Goal: Task Accomplishment & Management: Manage account settings

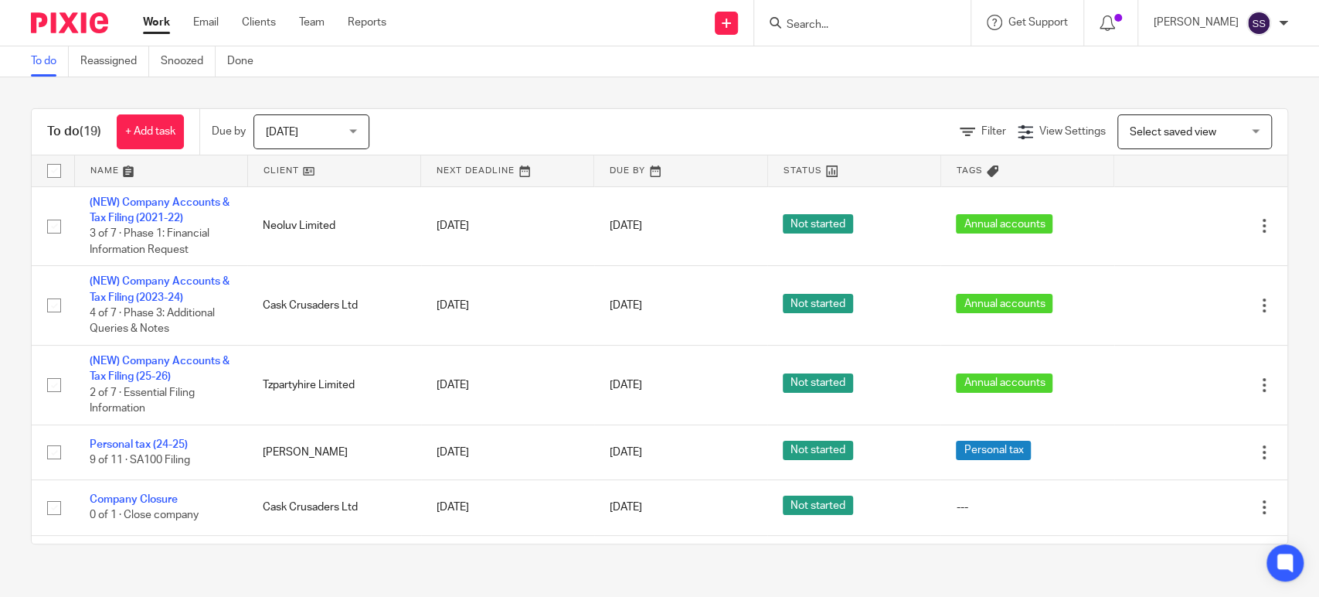
click at [848, 32] on div at bounding box center [862, 23] width 216 height 46
click at [842, 20] on input "Search" at bounding box center [854, 26] width 139 height 14
click at [847, 30] on input "Search" at bounding box center [854, 26] width 139 height 14
click at [862, 22] on input "Search" at bounding box center [854, 26] width 139 height 14
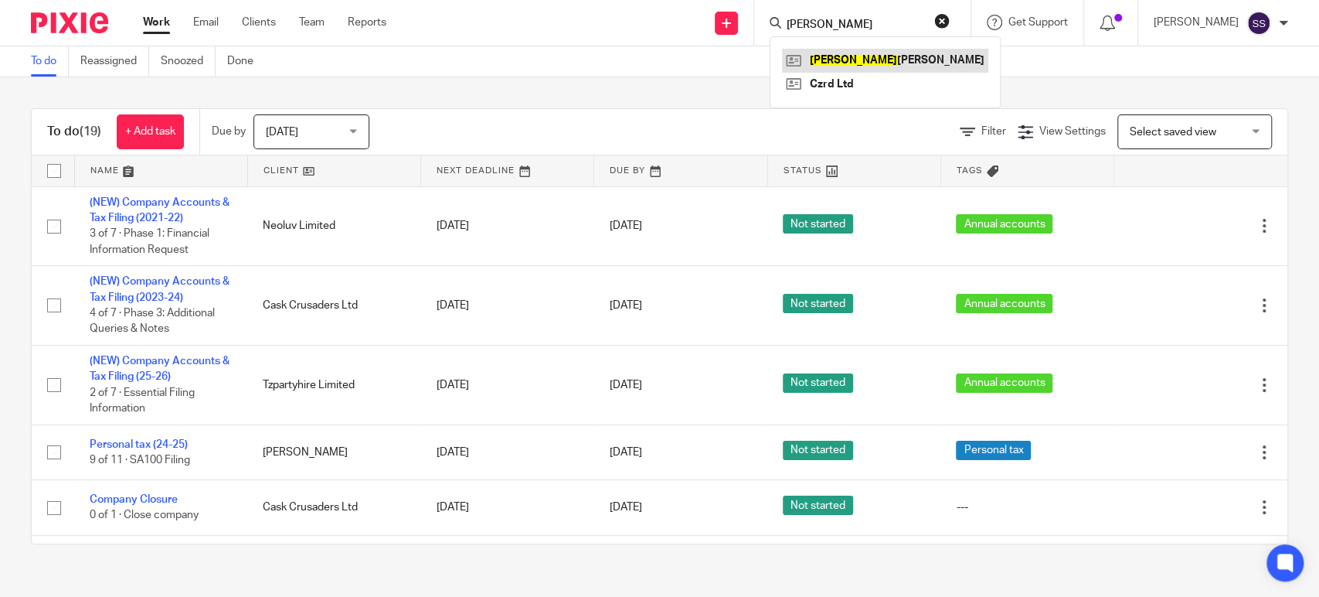
type input "albert"
click at [847, 62] on link at bounding box center [885, 60] width 206 height 23
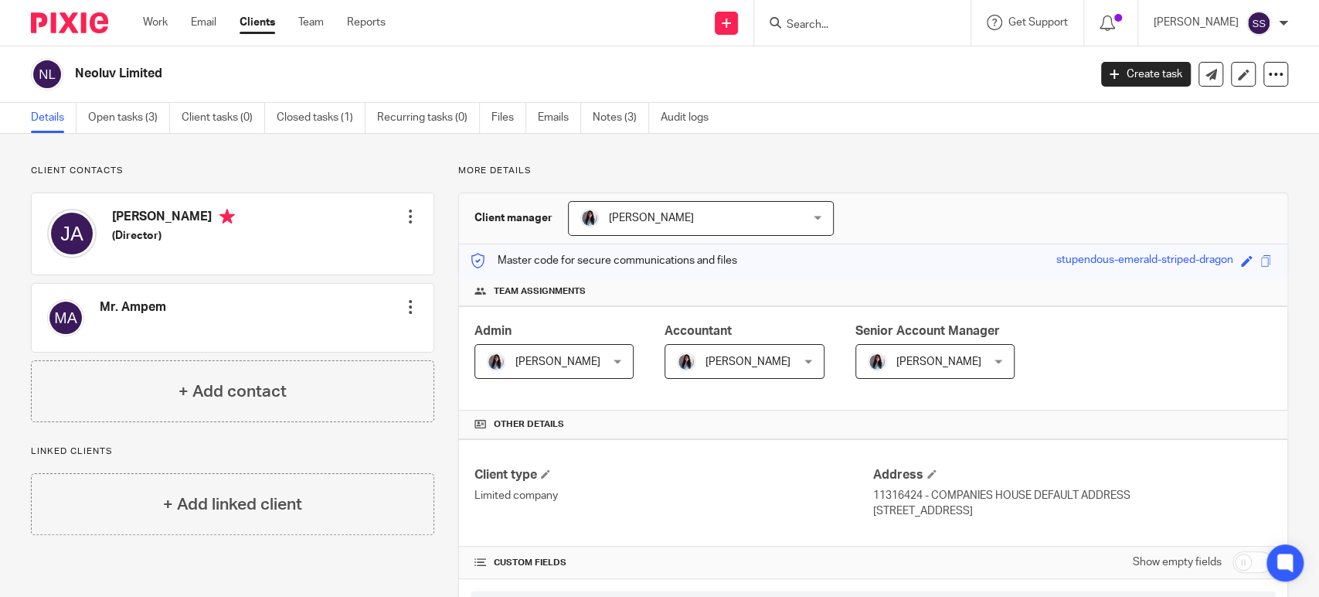
scroll to position [672, 0]
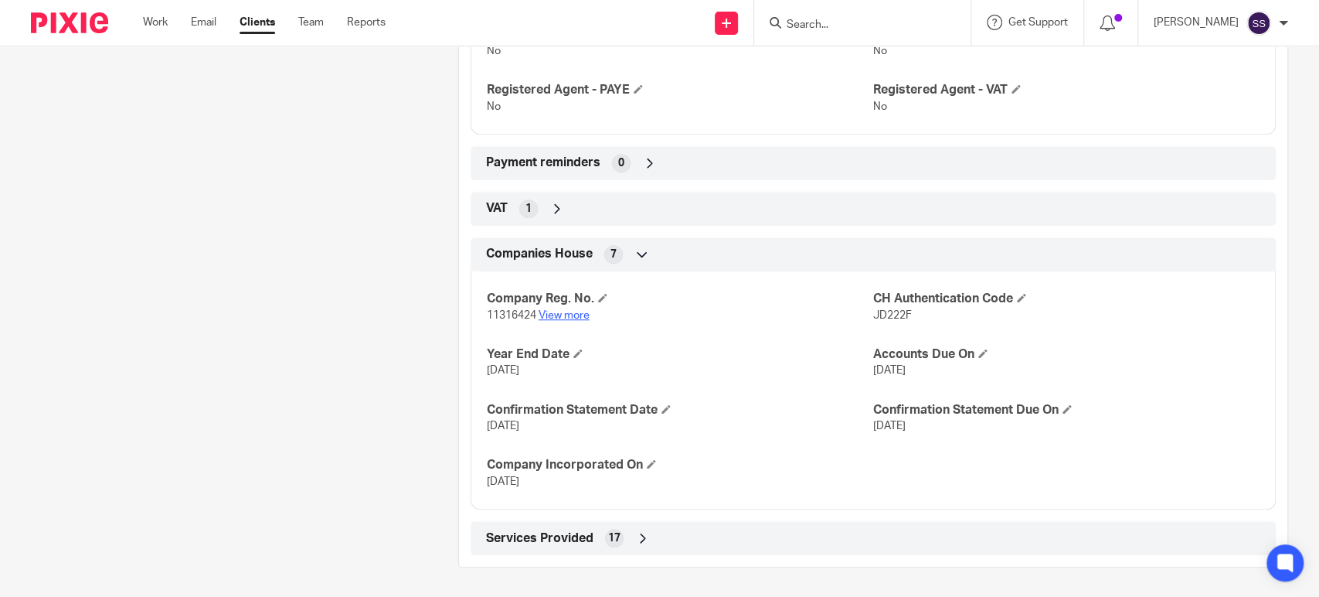
click at [574, 315] on link "View more" at bounding box center [564, 315] width 51 height 11
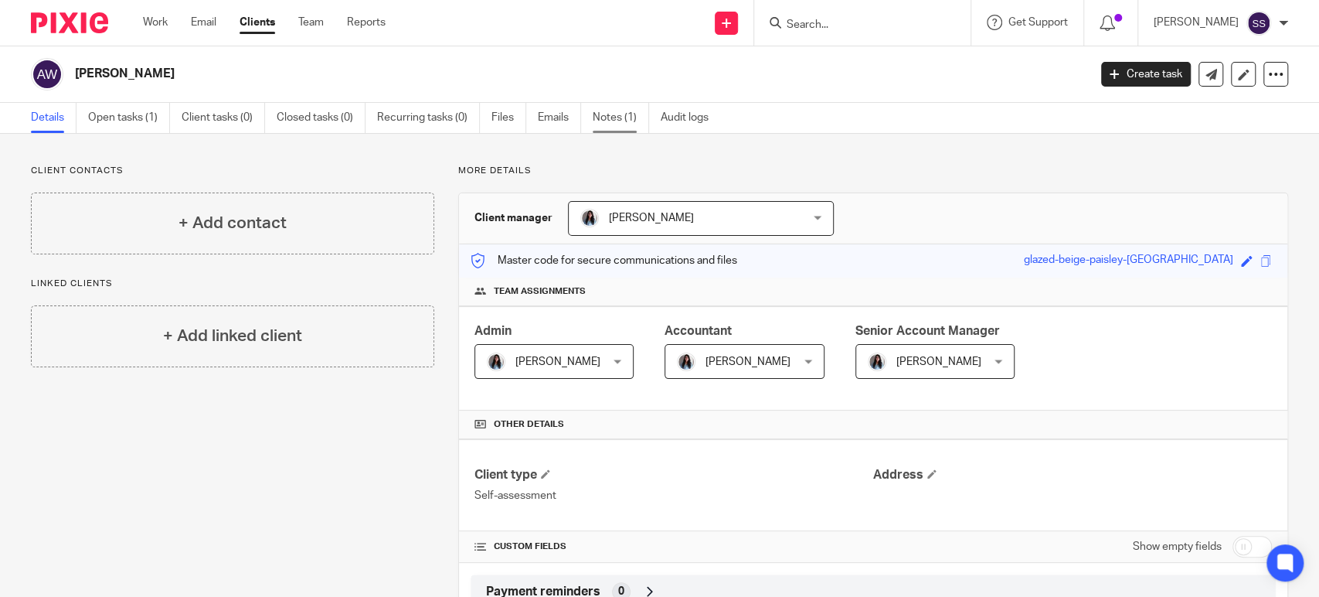
click at [631, 123] on link "Notes (1)" at bounding box center [621, 118] width 56 height 30
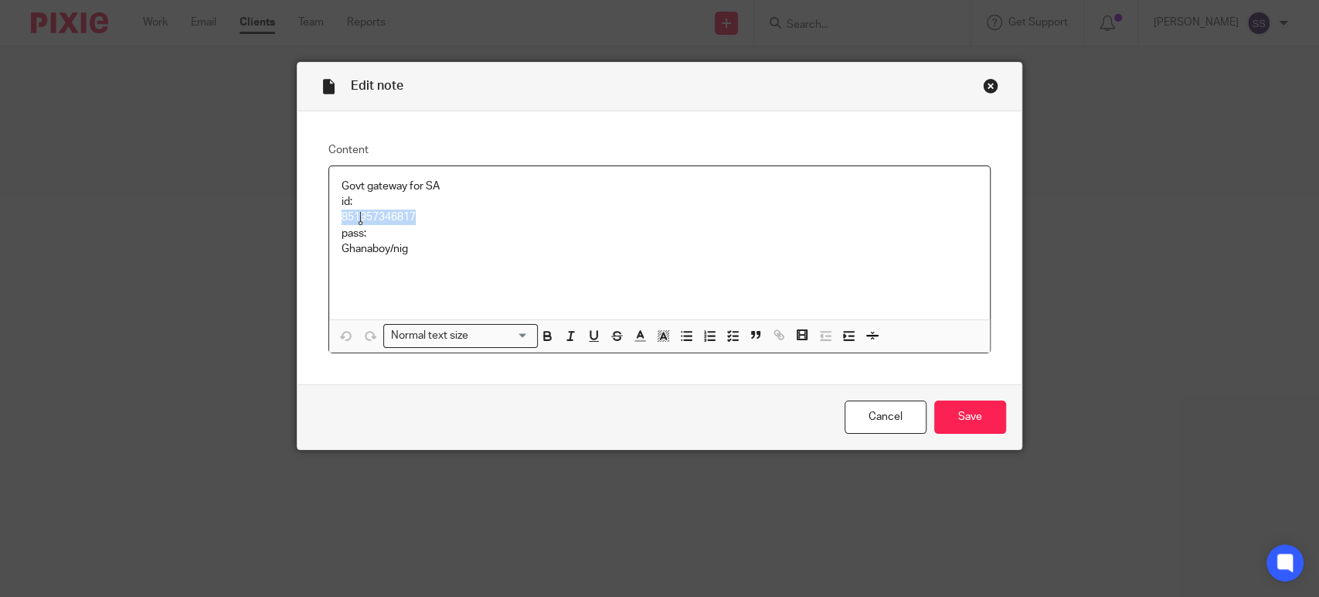
click at [361, 218] on p "851957346817" at bounding box center [660, 216] width 636 height 15
click at [742, 215] on p "851957346817" at bounding box center [660, 216] width 636 height 15
click at [359, 246] on p "Ghanaboy/nig" at bounding box center [660, 248] width 636 height 15
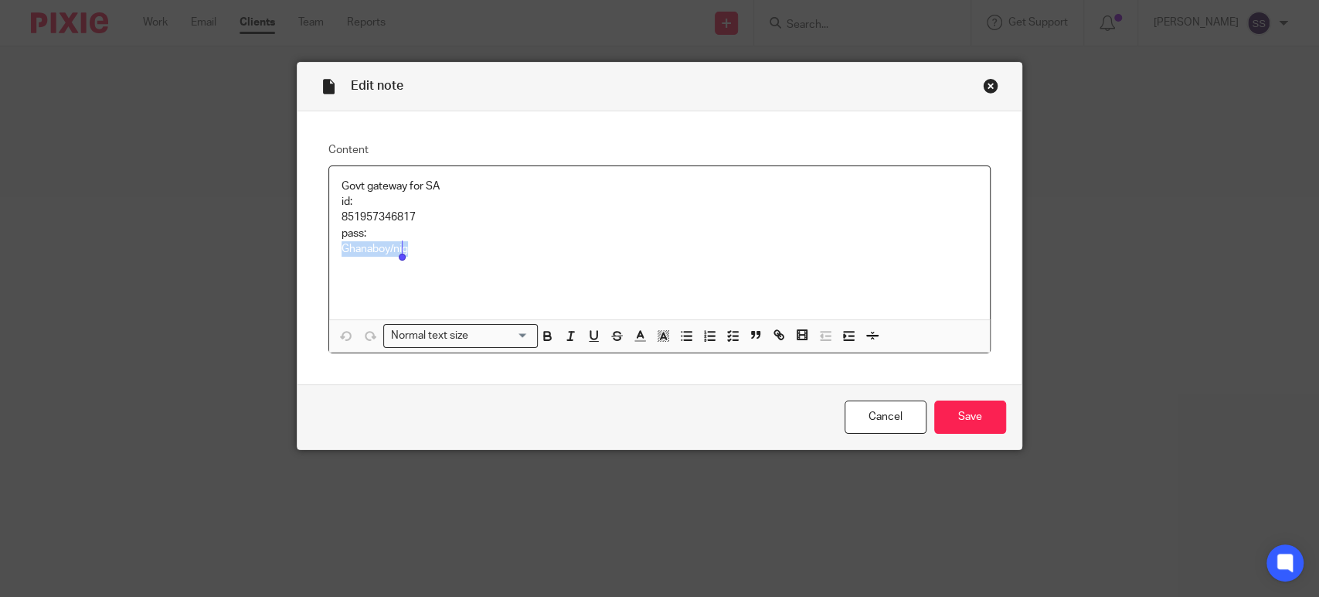
copy p "Ghanaboy/nig"
click at [983, 88] on div "Close this dialog window" at bounding box center [990, 85] width 15 height 15
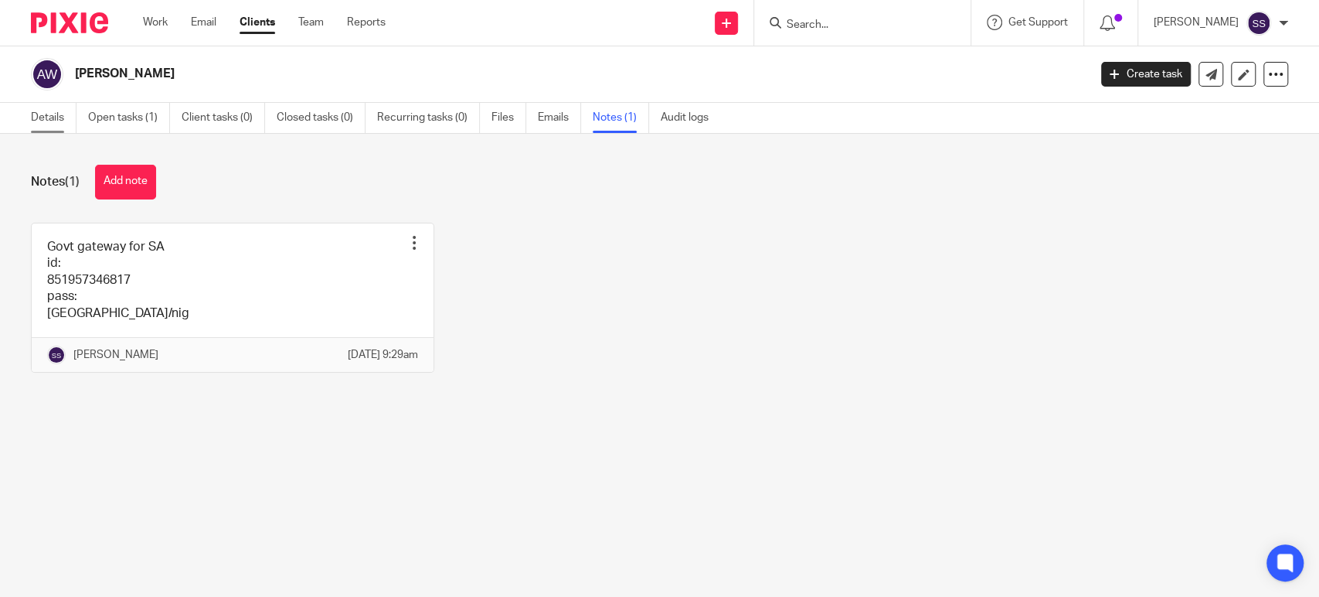
click at [57, 116] on link "Details" at bounding box center [54, 118] width 46 height 30
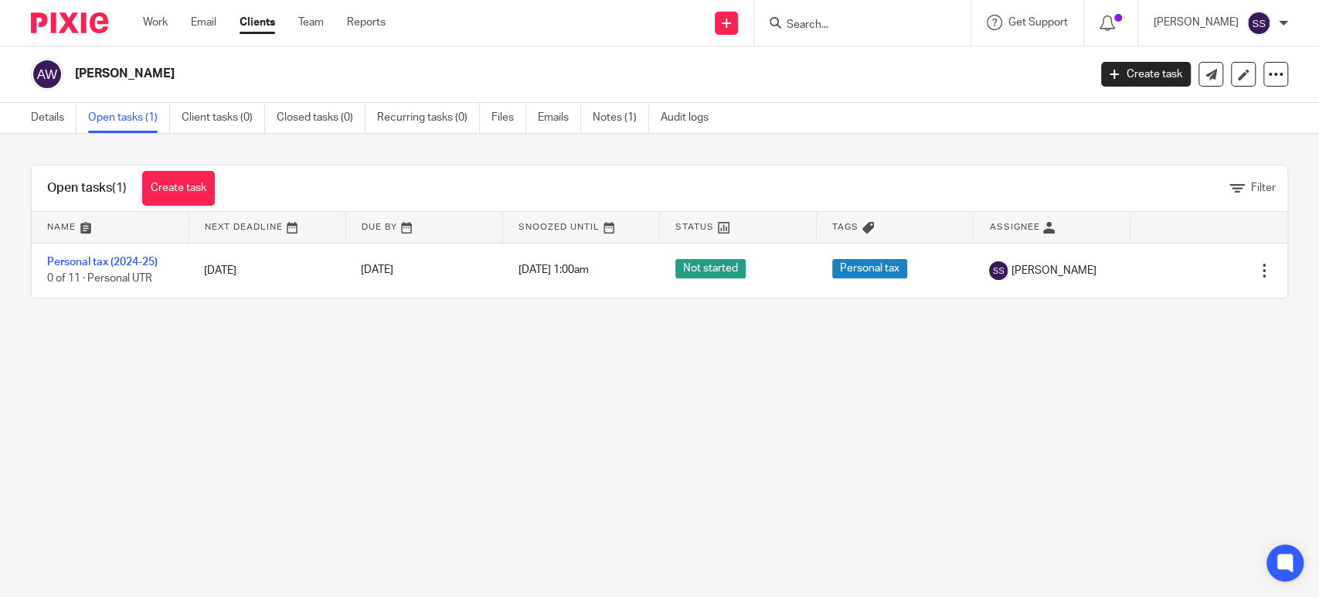
click at [133, 255] on td "Personal tax (2024-25) 0 of 11 · Personal UTR" at bounding box center [110, 270] width 157 height 55
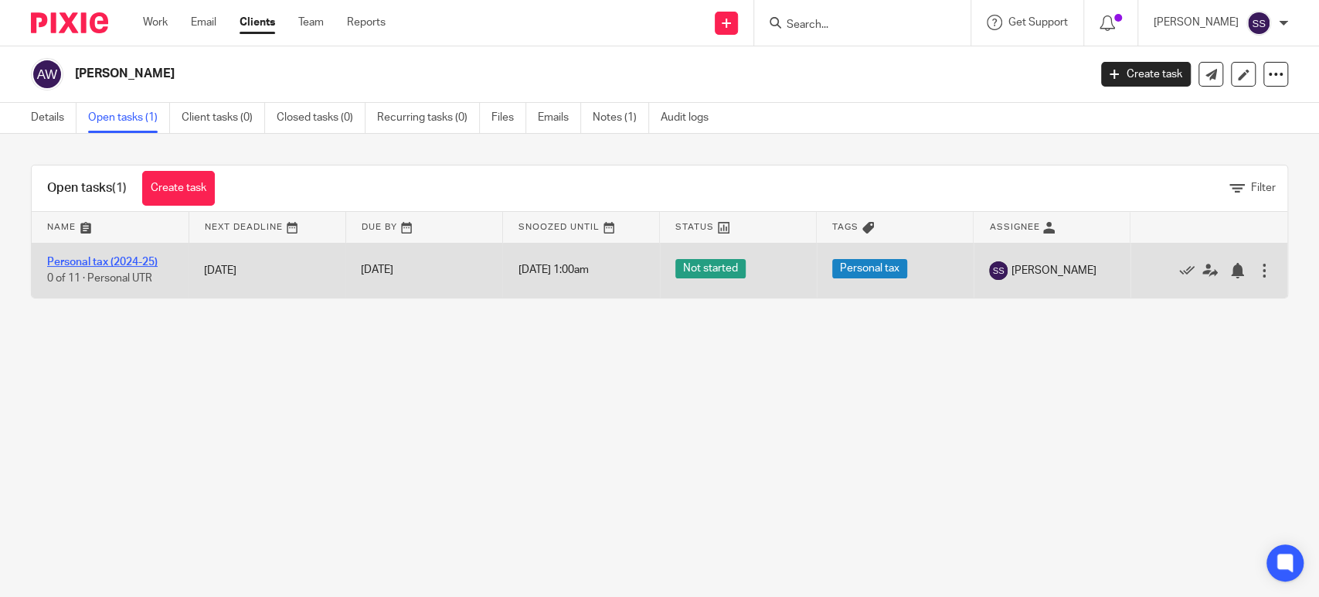
click at [136, 258] on link "Personal tax (2024-25)" at bounding box center [102, 262] width 111 height 11
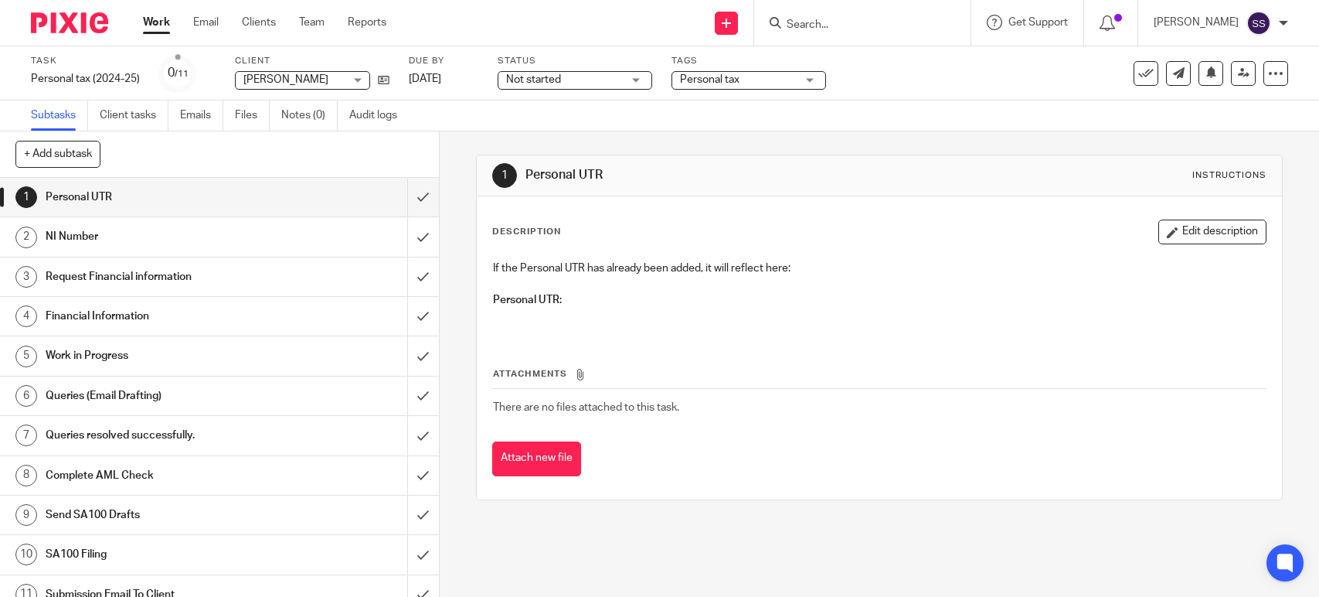
click at [325, 238] on div "NI Number" at bounding box center [219, 236] width 346 height 23
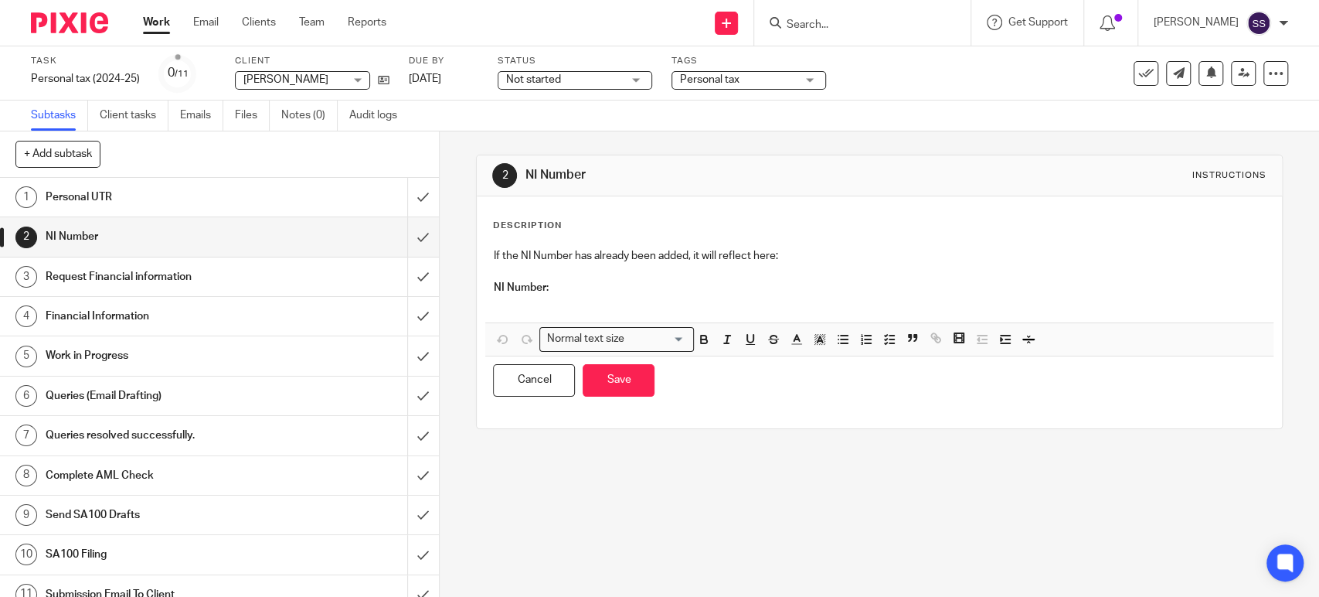
click at [519, 301] on p at bounding box center [879, 302] width 772 height 15
click at [618, 380] on button "Save" at bounding box center [619, 380] width 72 height 33
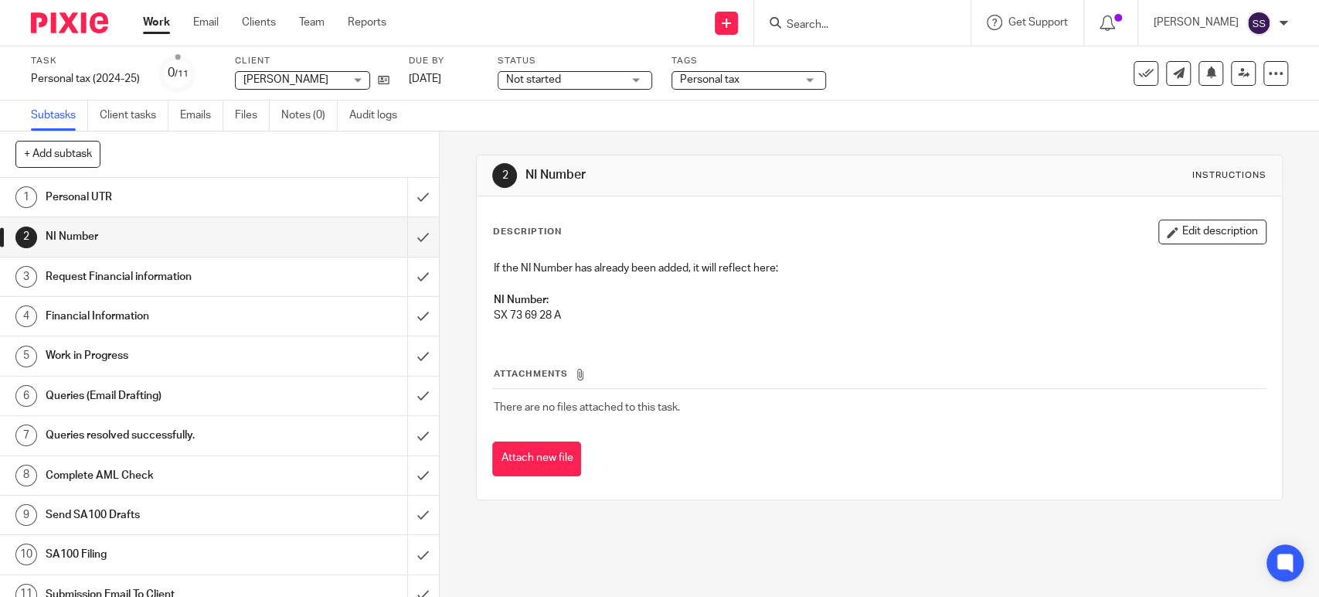
click at [213, 195] on h1 "Personal UTR" at bounding box center [161, 196] width 231 height 23
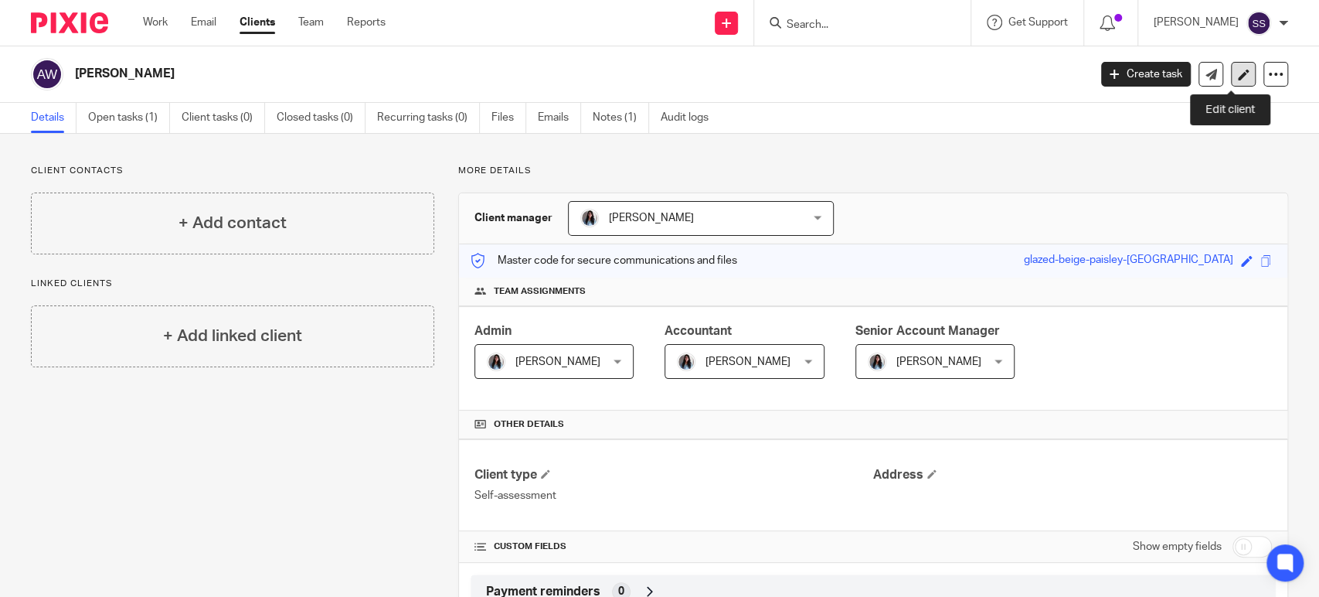
click at [1231, 81] on link at bounding box center [1243, 74] width 25 height 25
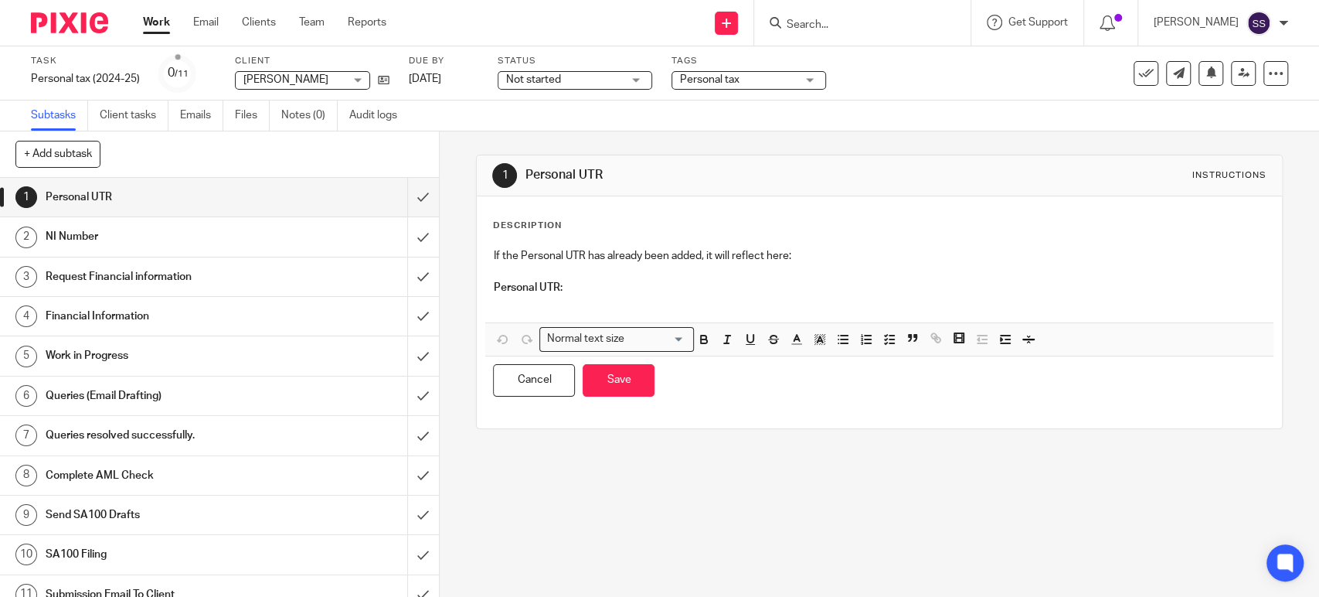
click at [528, 304] on p at bounding box center [879, 302] width 772 height 15
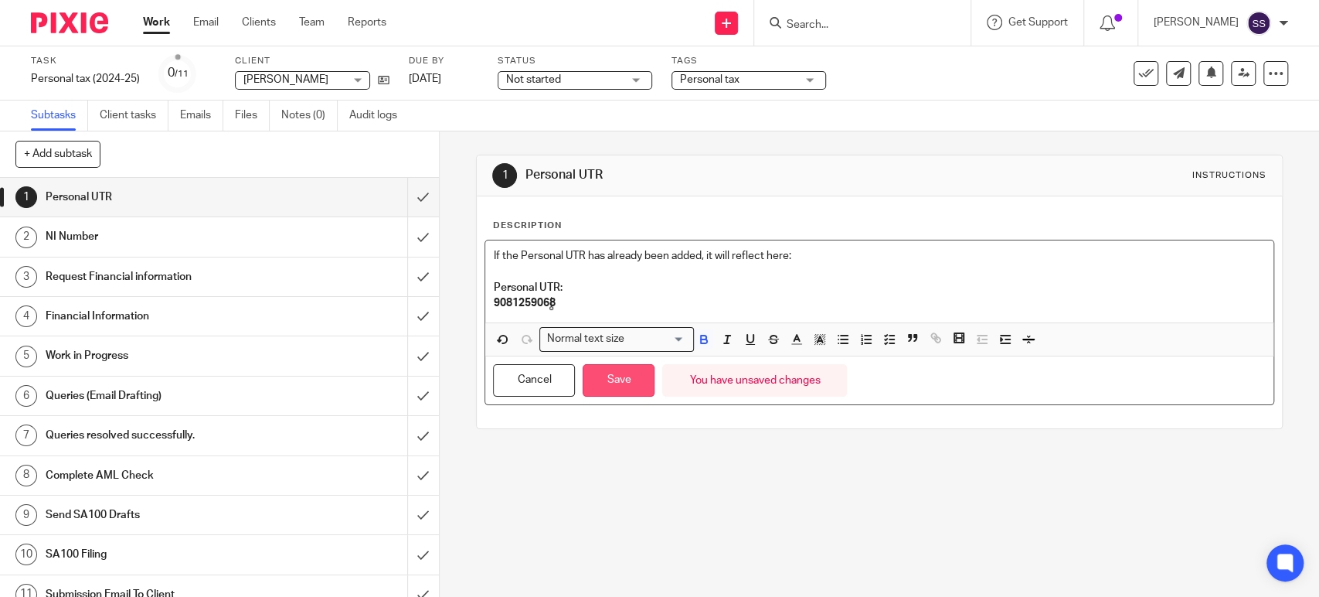
click at [624, 383] on button "Save" at bounding box center [619, 380] width 72 height 33
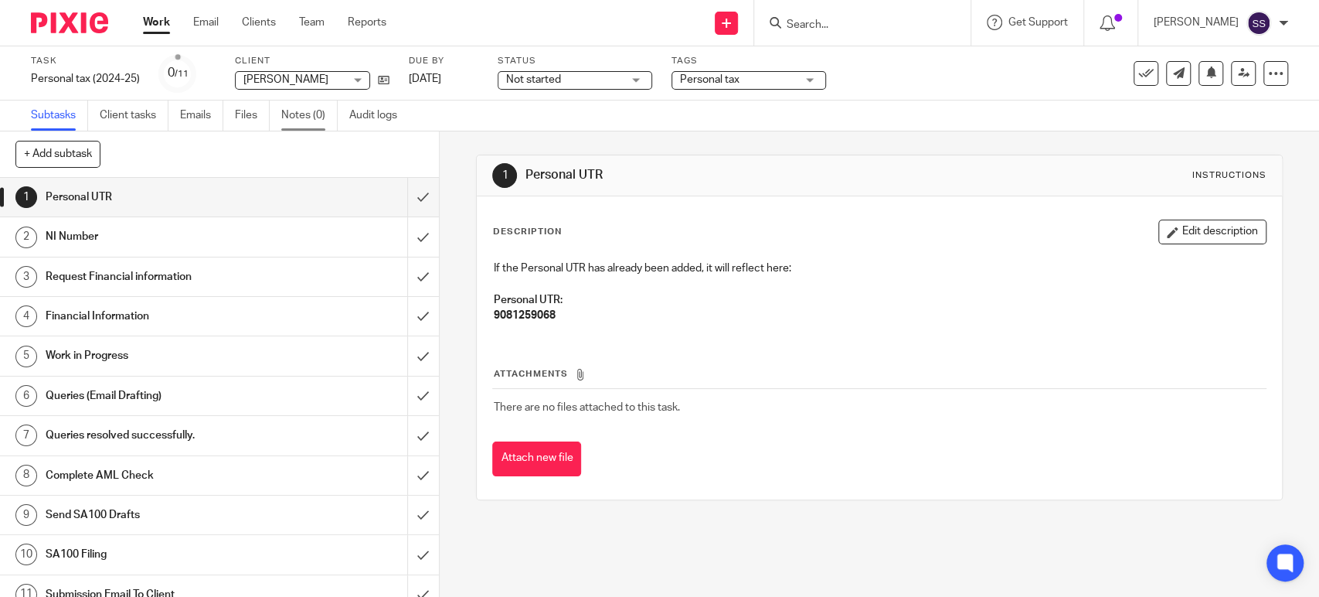
click at [298, 120] on link "Notes (0)" at bounding box center [309, 115] width 56 height 30
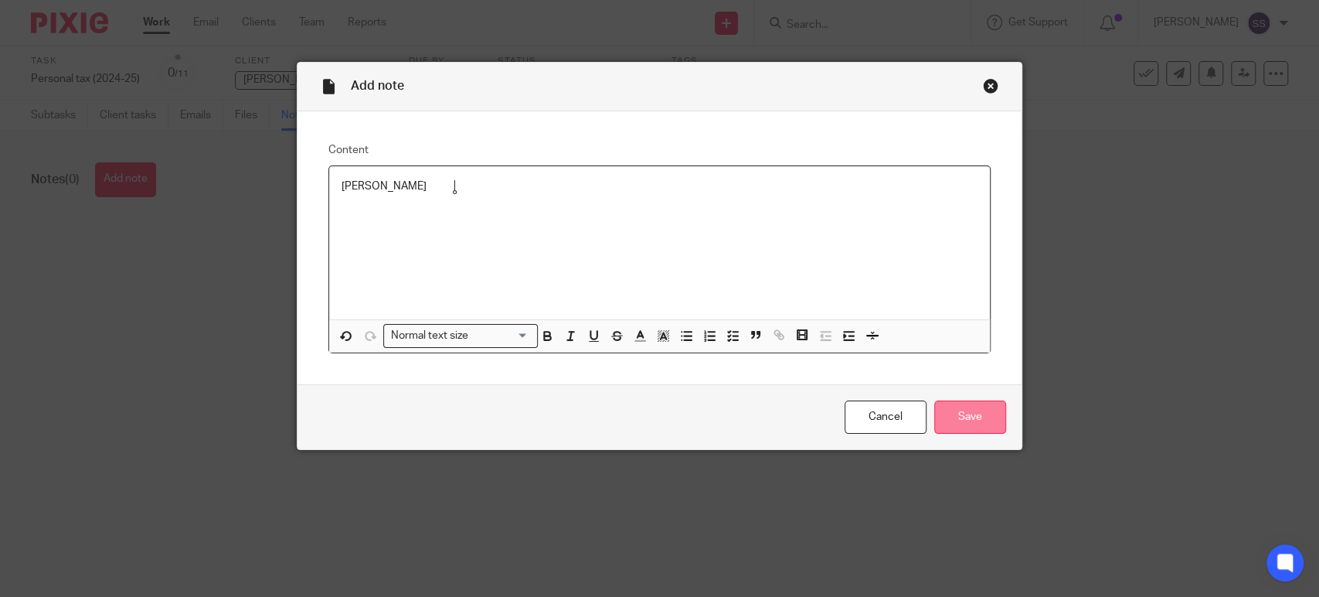
click at [978, 414] on input "Save" at bounding box center [970, 416] width 72 height 33
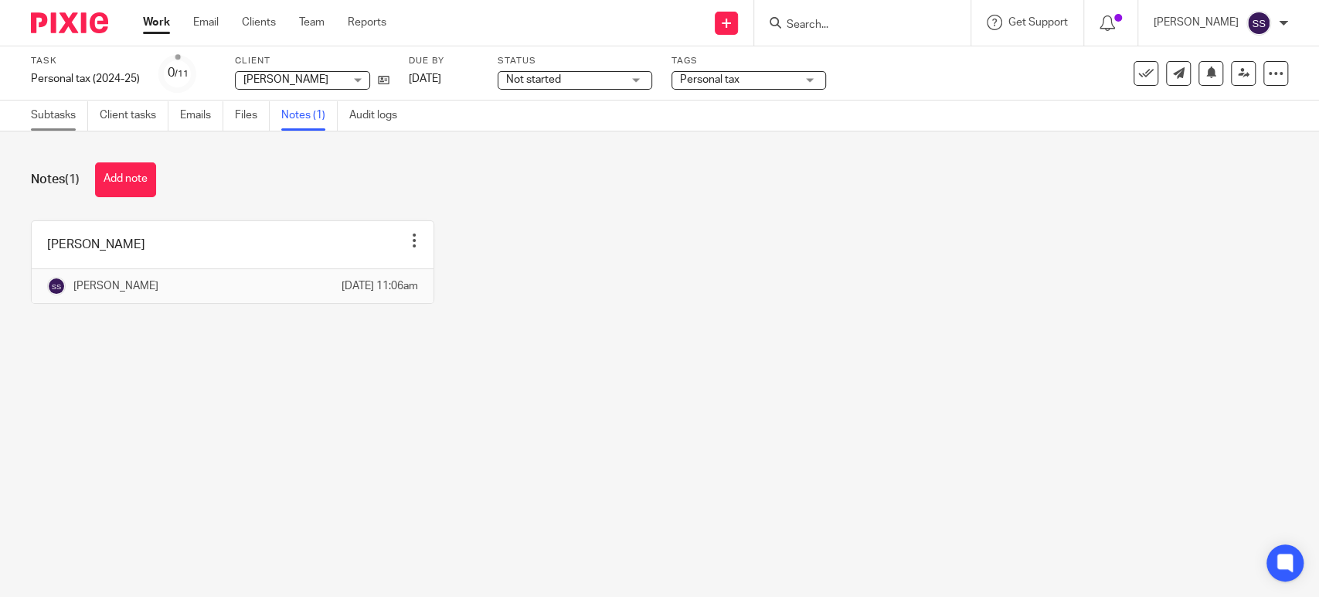
click at [56, 114] on link "Subtasks" at bounding box center [59, 115] width 57 height 30
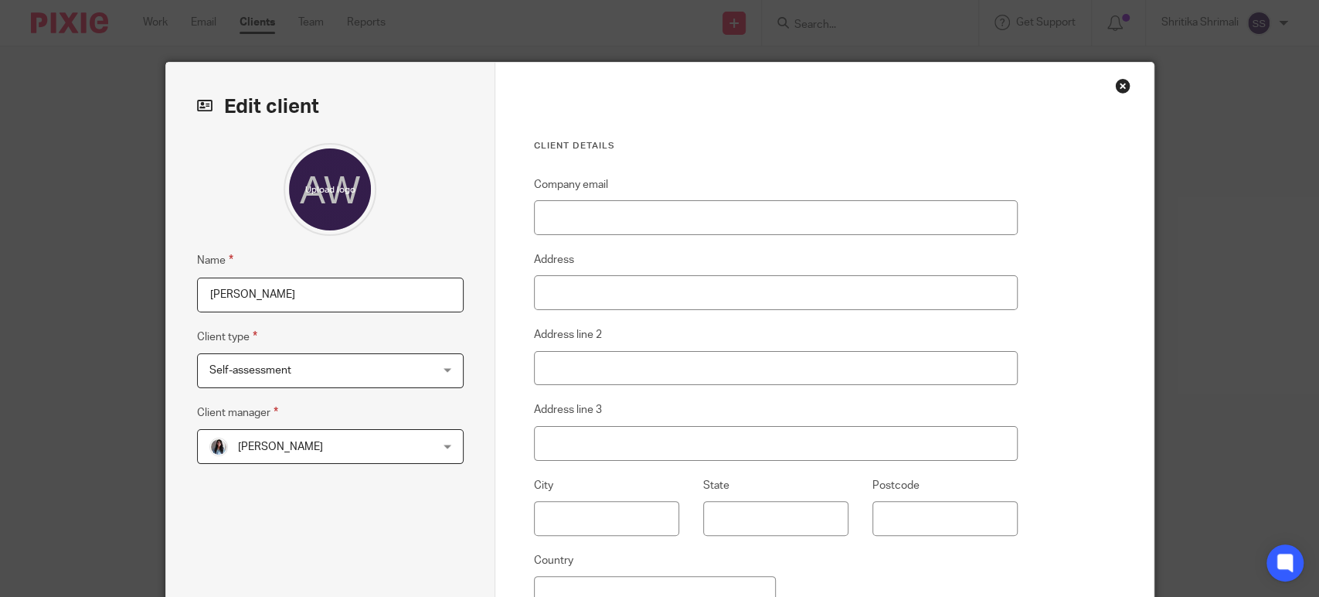
scroll to position [200, 0]
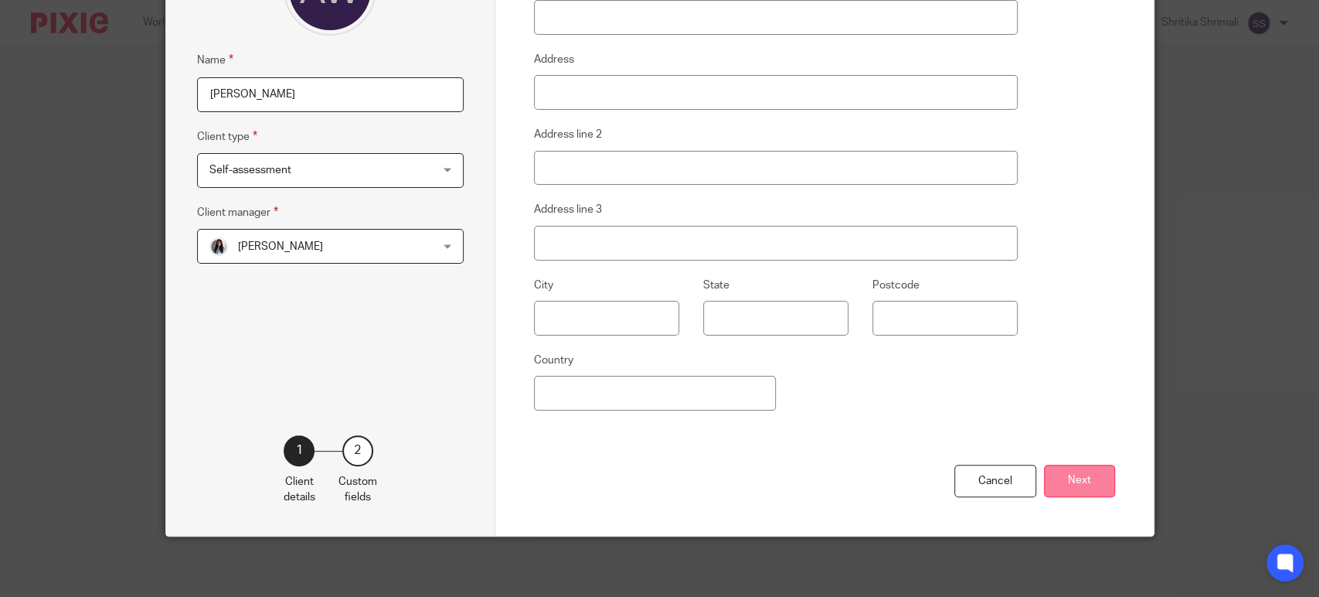
click at [1068, 474] on button "Next" at bounding box center [1079, 480] width 71 height 33
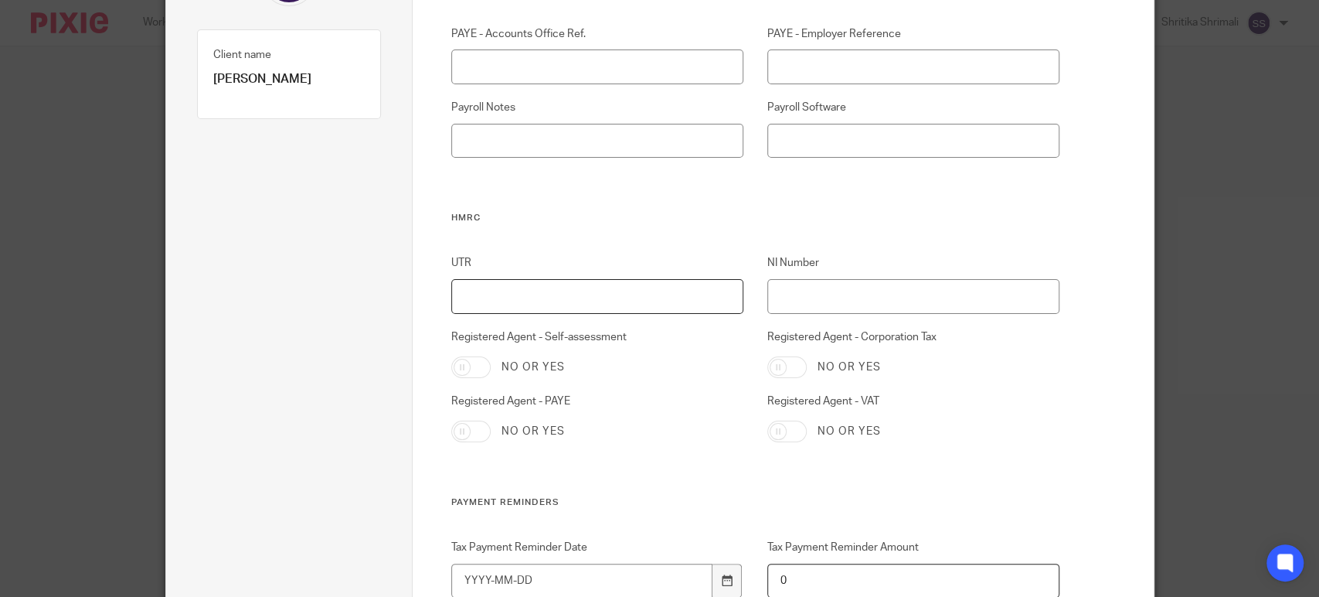
drag, startPoint x: 476, startPoint y: 308, endPoint x: 472, endPoint y: 290, distance: 18.2
click at [476, 308] on input "UTR" at bounding box center [597, 296] width 292 height 35
paste input "9081259068"
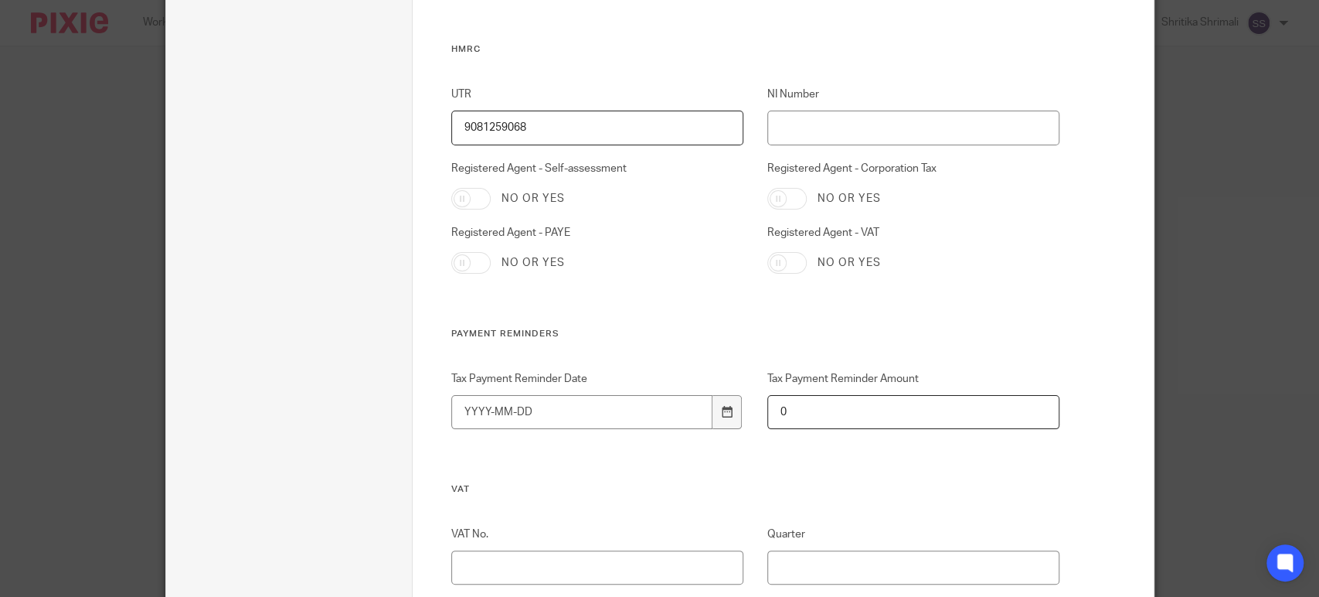
scroll to position [372, 0]
type input "9081259068"
click at [810, 115] on input "NI Number" at bounding box center [913, 124] width 292 height 35
paste input "SX736928A"
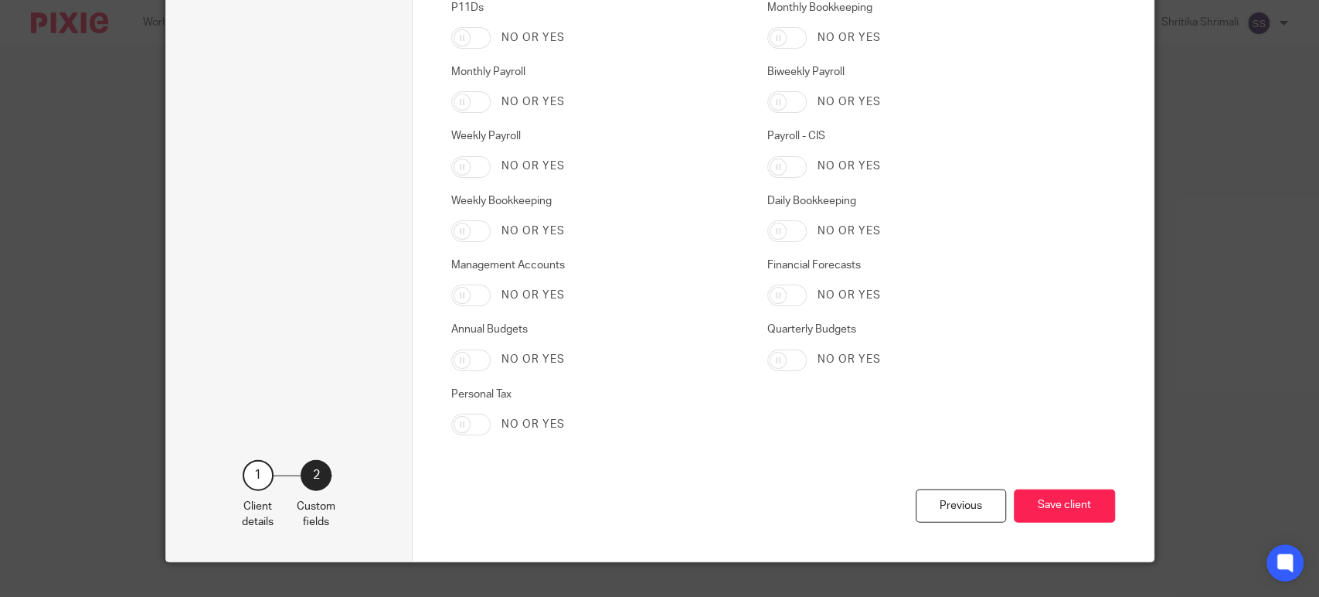
scroll to position [2423, 0]
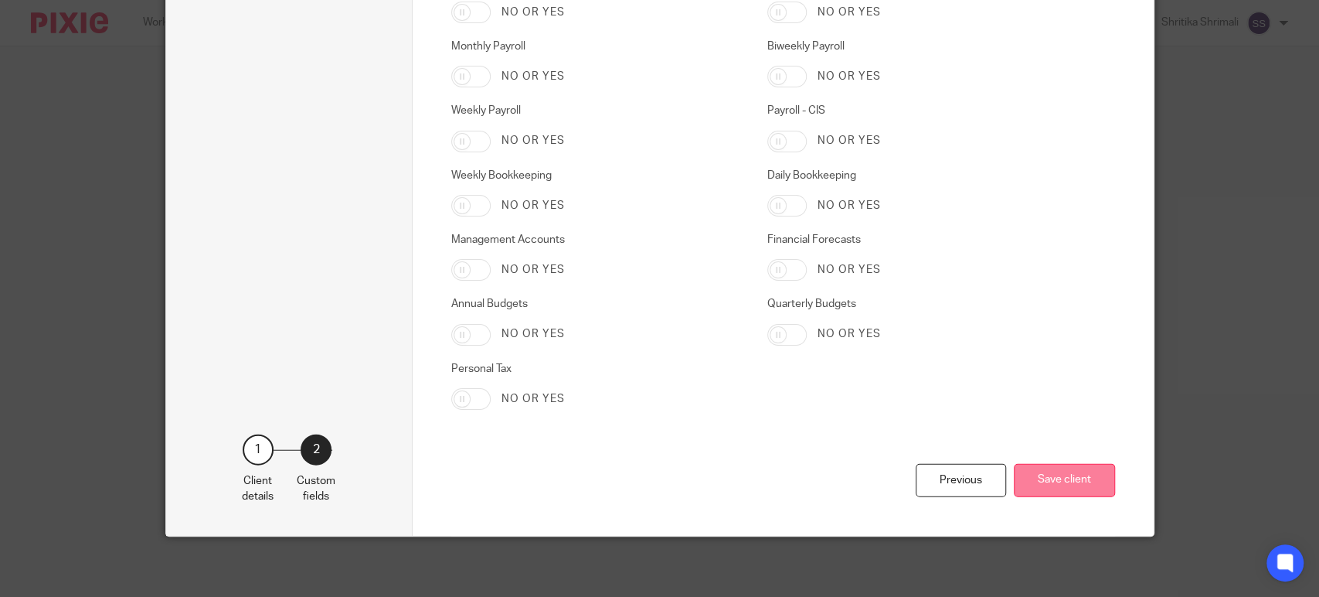
type input "SX736928A"
click at [1077, 481] on button "Save client" at bounding box center [1064, 480] width 101 height 33
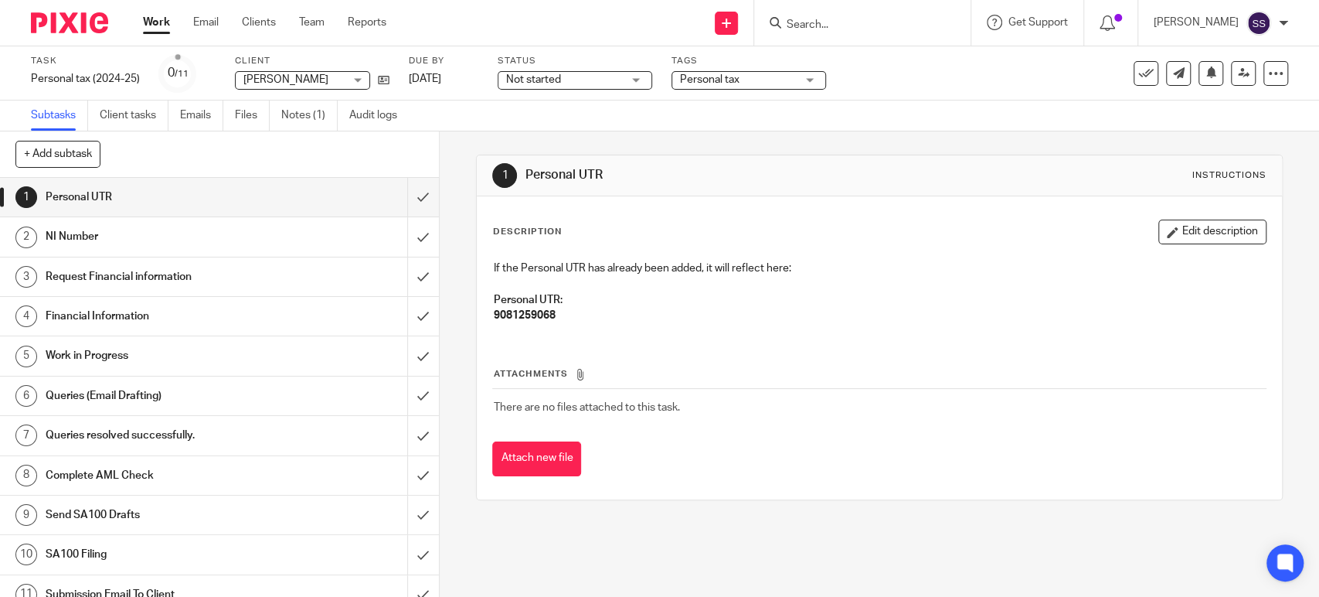
click at [516, 315] on strong "9081259068" at bounding box center [524, 315] width 62 height 11
copy strong "9081259068"
click at [315, 226] on div "NI Number" at bounding box center [219, 236] width 346 height 23
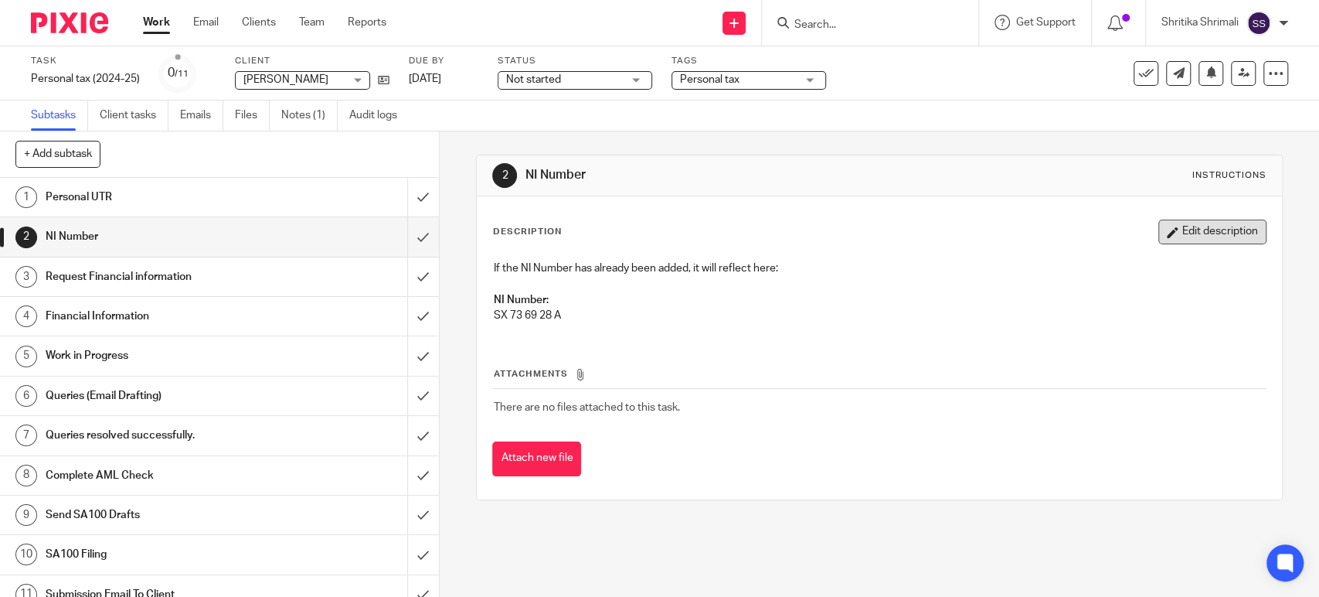
click at [1158, 220] on button "Edit description" at bounding box center [1212, 231] width 108 height 25
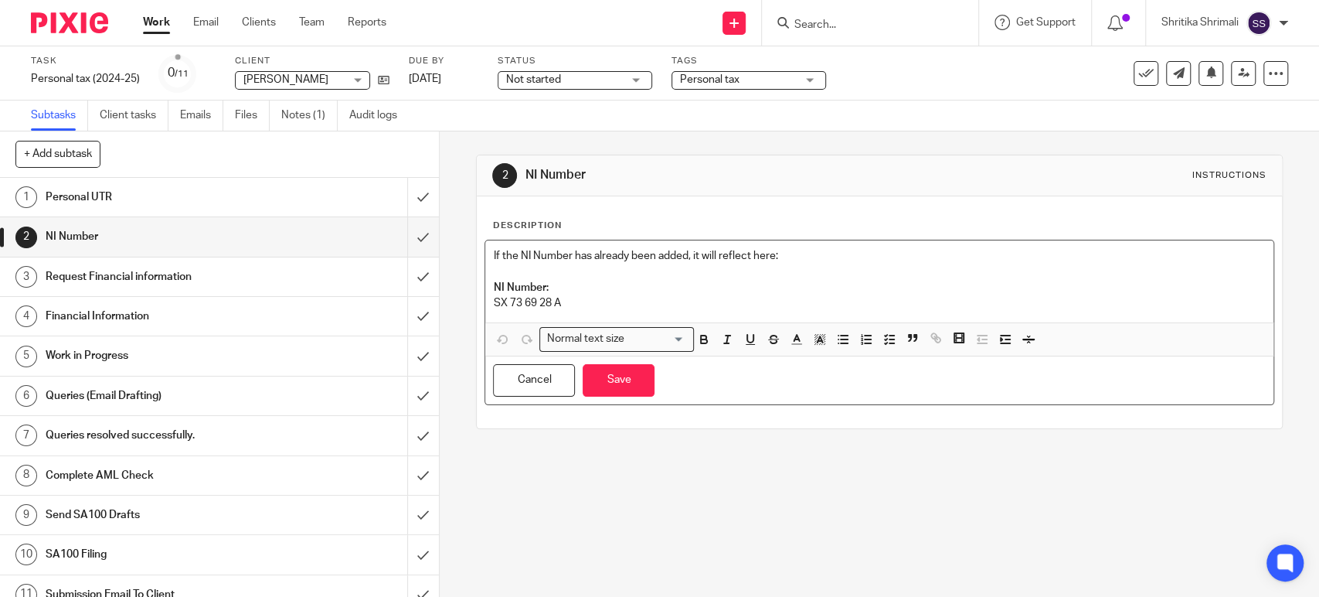
click at [503, 301] on p "SX 73 69 28 A" at bounding box center [879, 302] width 772 height 15
drag, startPoint x: 560, startPoint y: 305, endPoint x: 474, endPoint y: 304, distance: 86.6
click at [477, 304] on div "Description If the NI Number has already been added, it will reflect here: NI N…" at bounding box center [879, 312] width 804 height 232
copy p "SX736928A"
click at [622, 291] on h4 "NI Number:" at bounding box center [879, 287] width 772 height 15
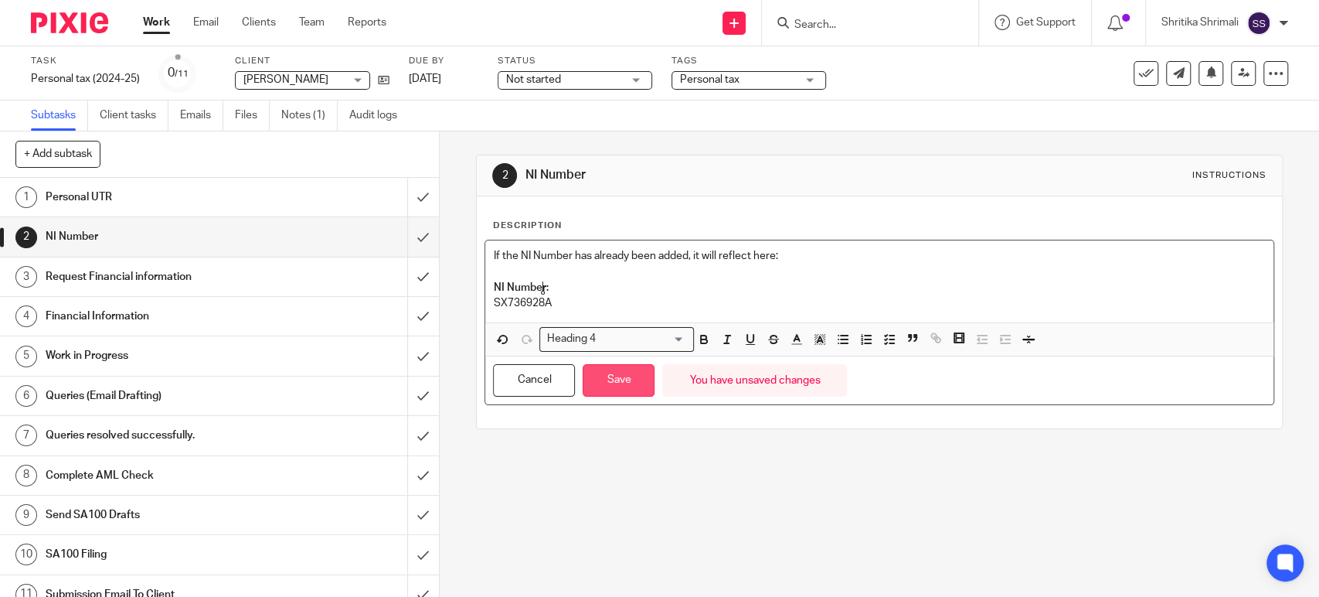
click at [635, 376] on button "Save" at bounding box center [619, 380] width 72 height 33
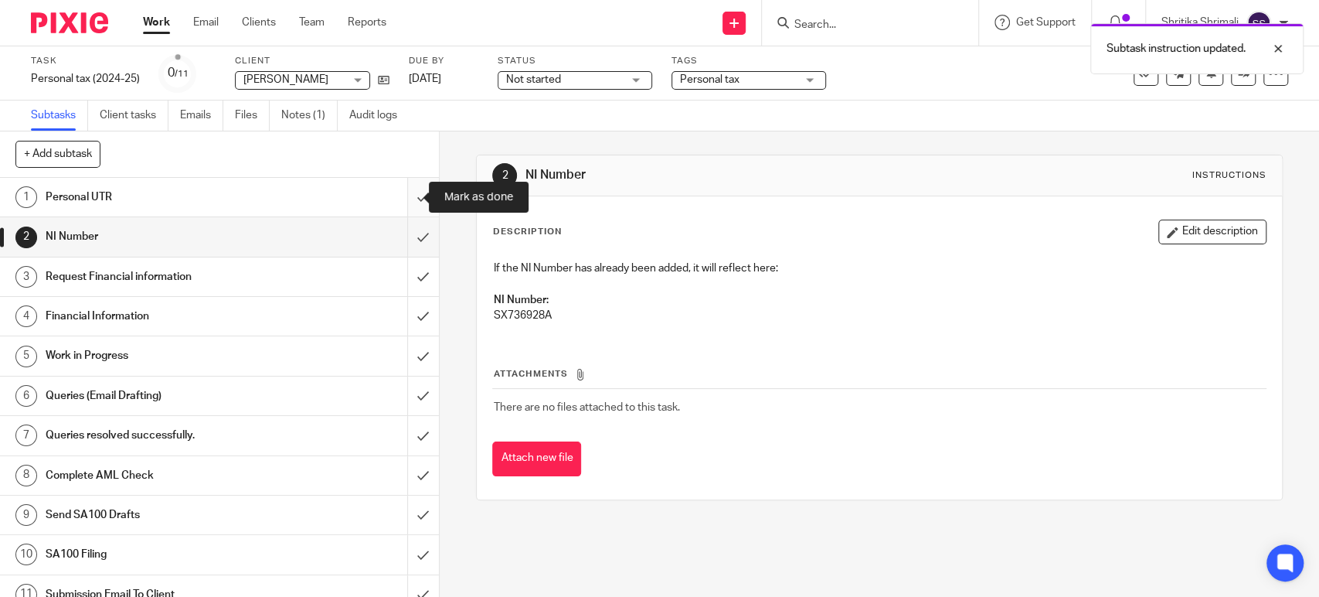
click at [406, 190] on input "submit" at bounding box center [219, 197] width 439 height 39
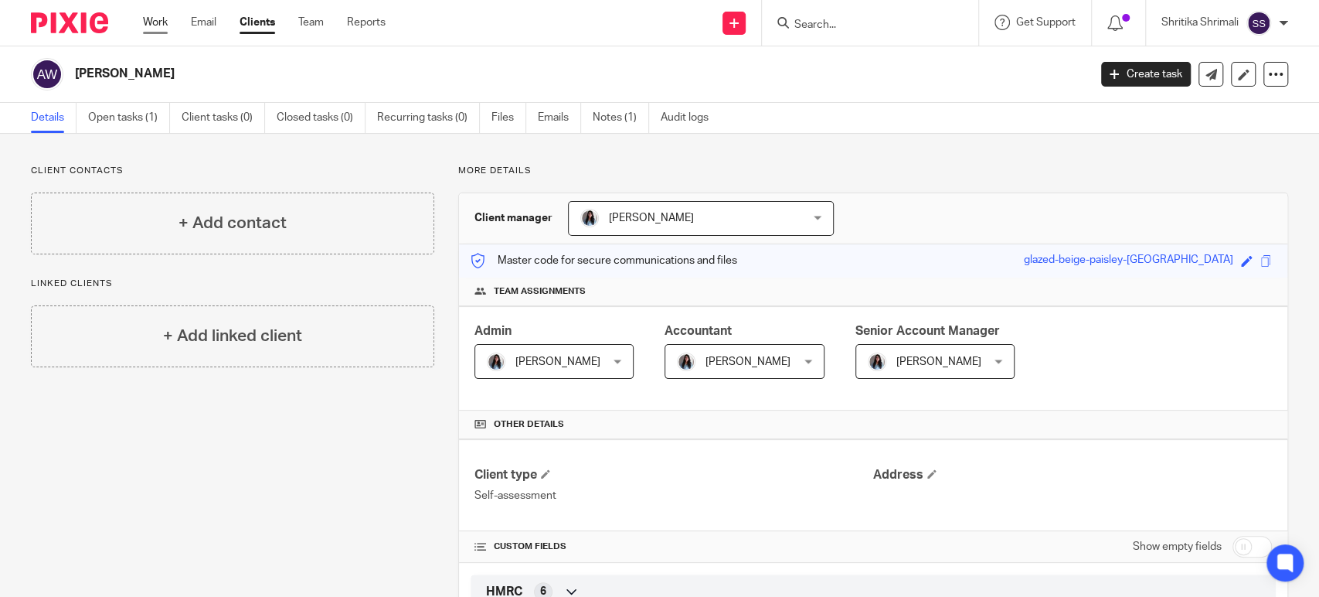
click at [159, 26] on link "Work" at bounding box center [155, 22] width 25 height 15
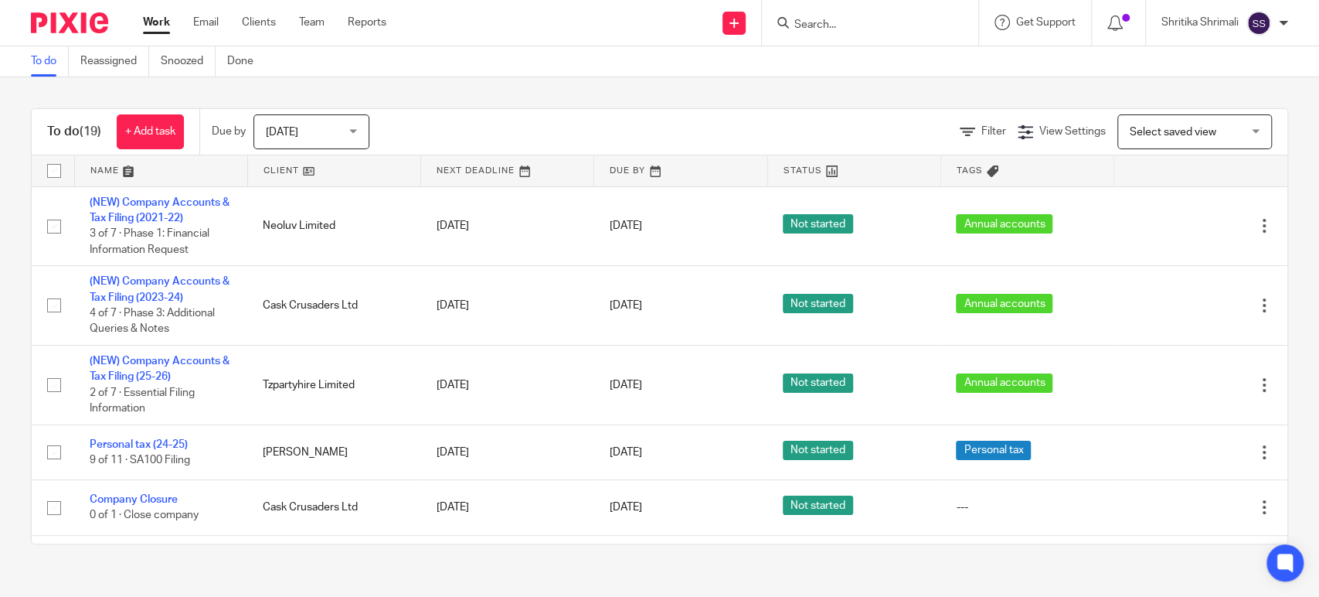
click at [847, 29] on input "Search" at bounding box center [862, 26] width 139 height 14
type input "zen"
click at [825, 59] on link at bounding box center [893, 60] width 207 height 23
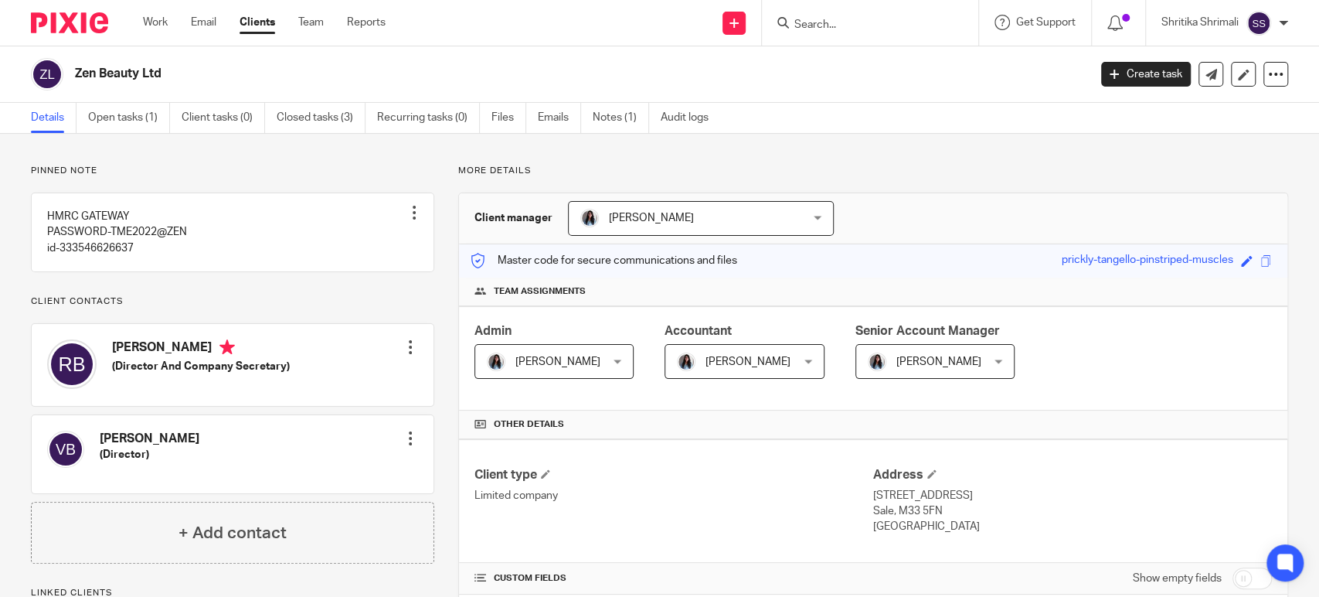
click at [130, 359] on h4 "[PERSON_NAME]" at bounding box center [201, 348] width 178 height 19
copy h4 "[PERSON_NAME]"
click at [144, 113] on link "Open tasks (1)" at bounding box center [129, 118] width 82 height 30
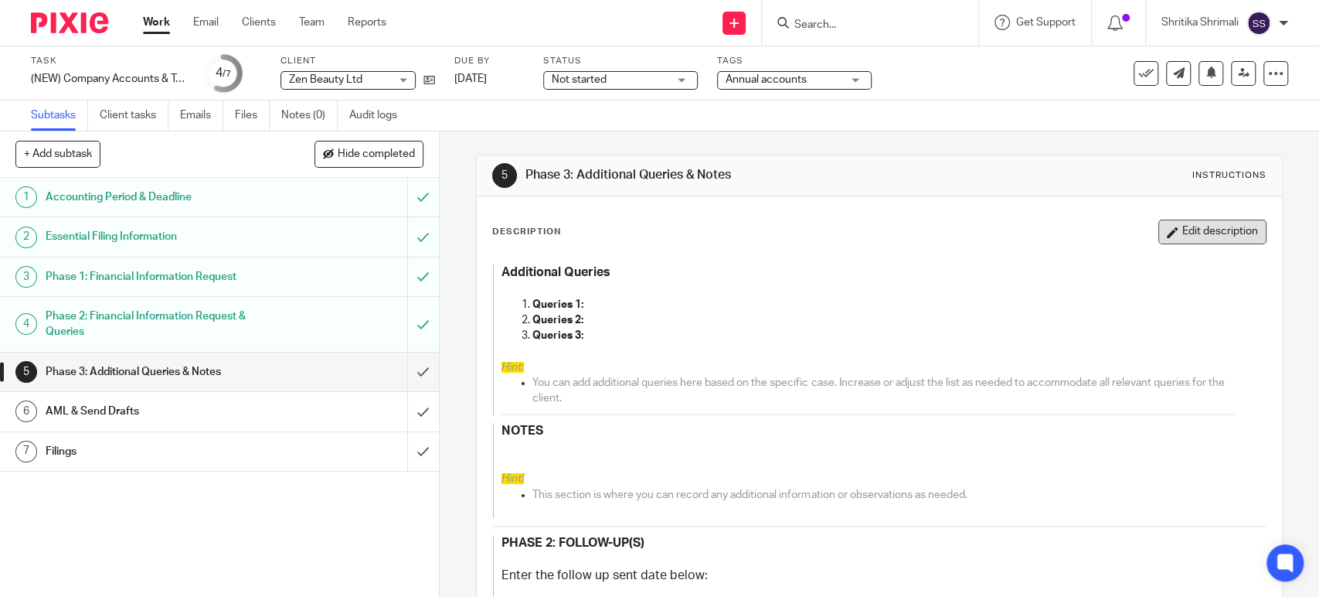
click at [1187, 221] on button "Edit description" at bounding box center [1212, 231] width 108 height 25
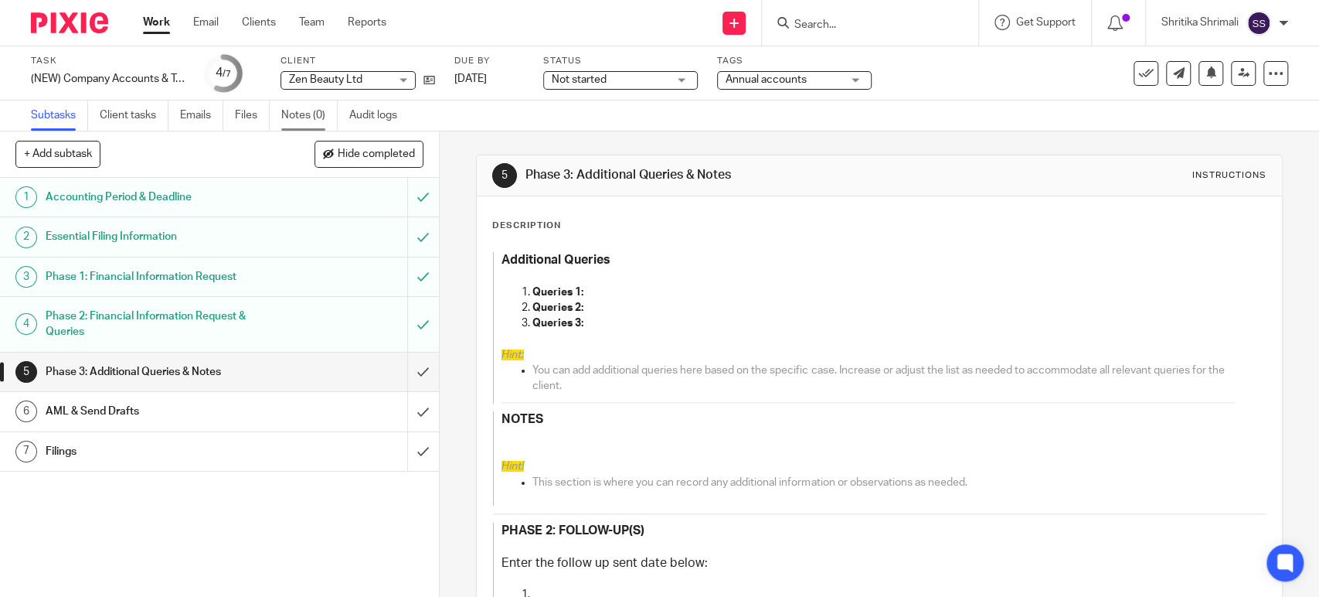
click at [319, 107] on link "Notes (0)" at bounding box center [309, 115] width 56 height 30
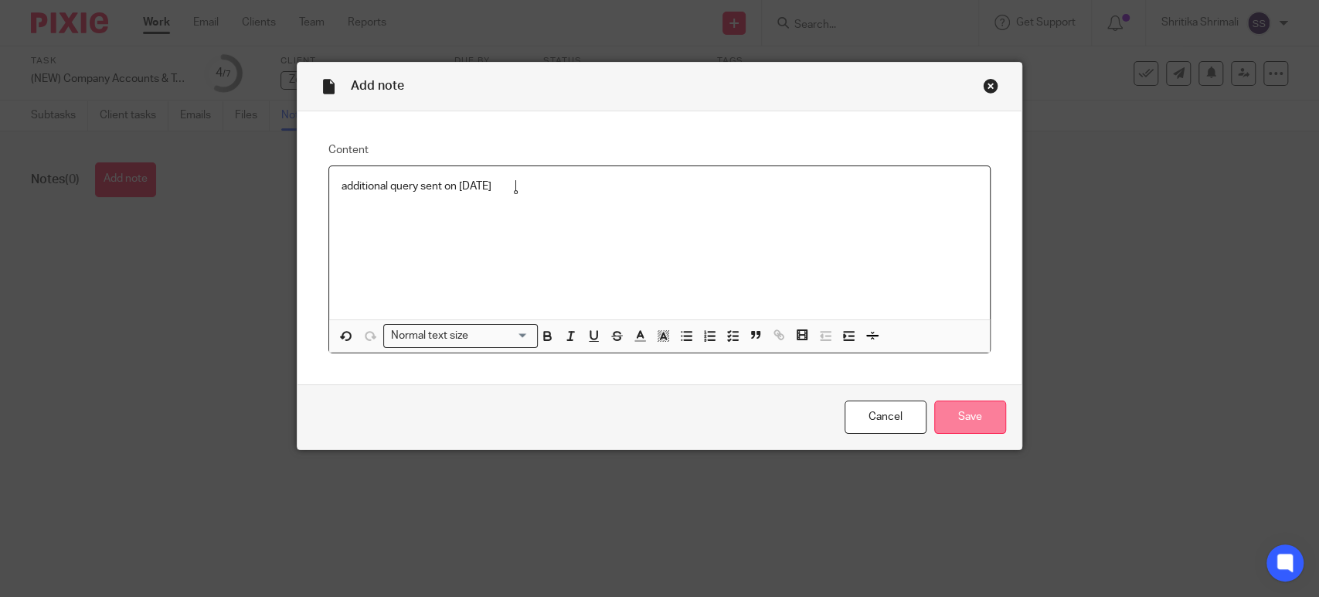
click at [959, 413] on input "Save" at bounding box center [970, 416] width 72 height 33
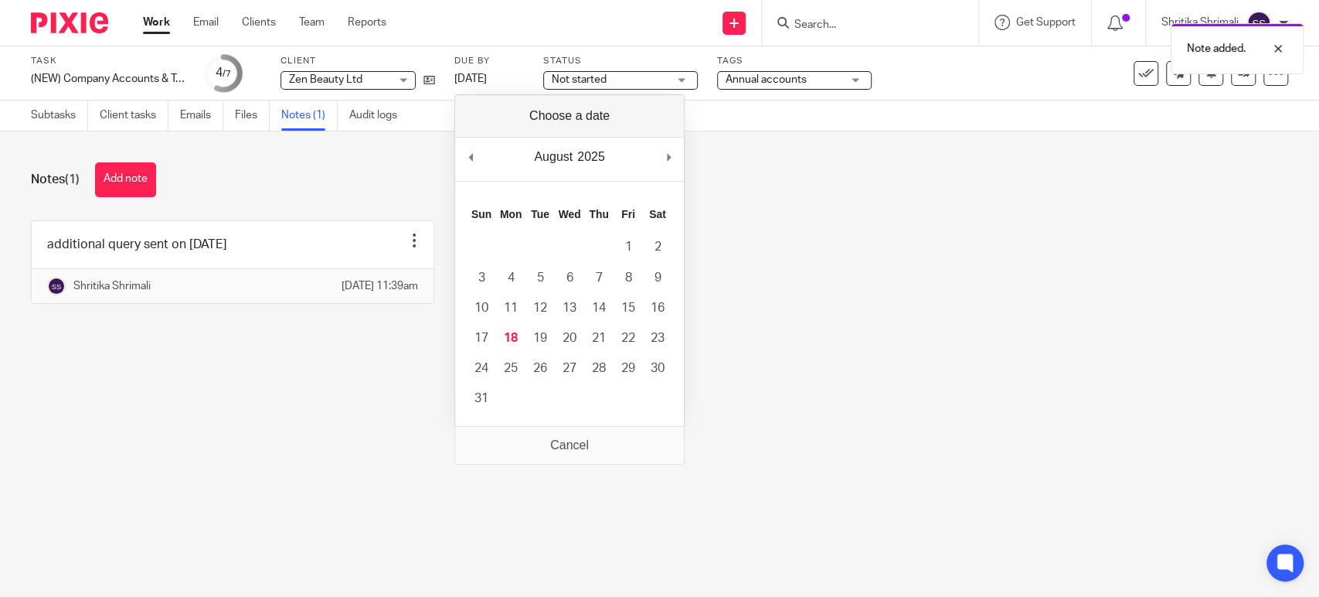
click at [816, 299] on div "additional query sent on [DATE] Edit note Delete note [PERSON_NAME] [DATE] 11:3…" at bounding box center [647, 273] width 1281 height 107
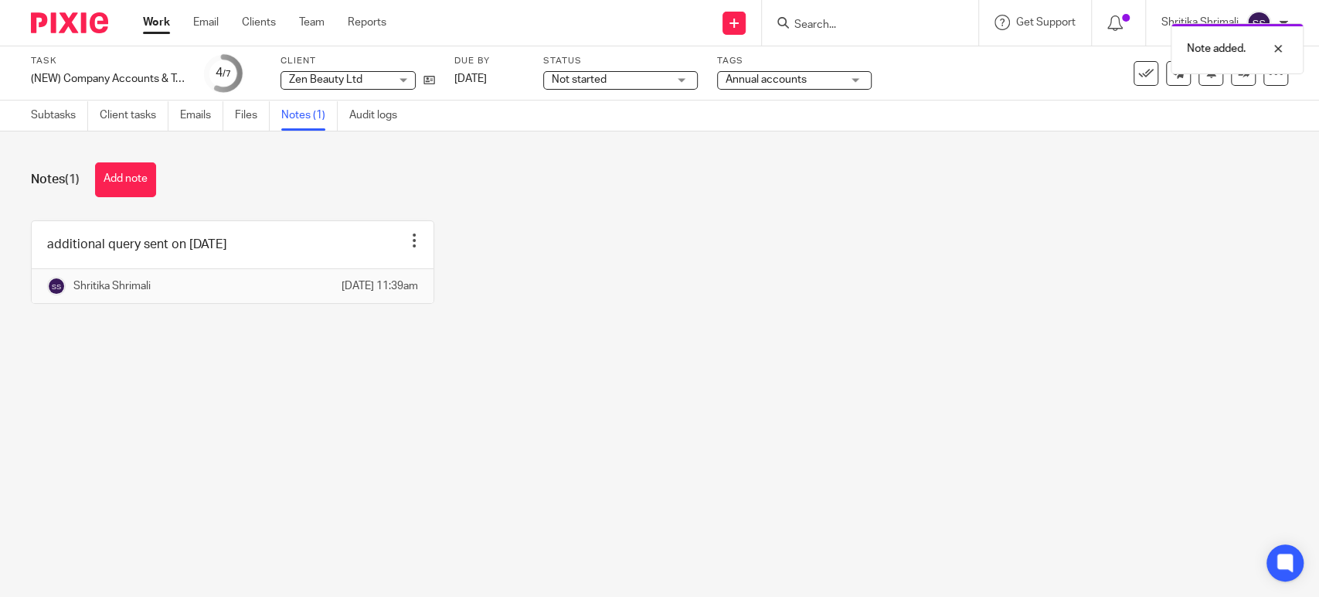
click at [155, 25] on link "Work" at bounding box center [156, 22] width 27 height 15
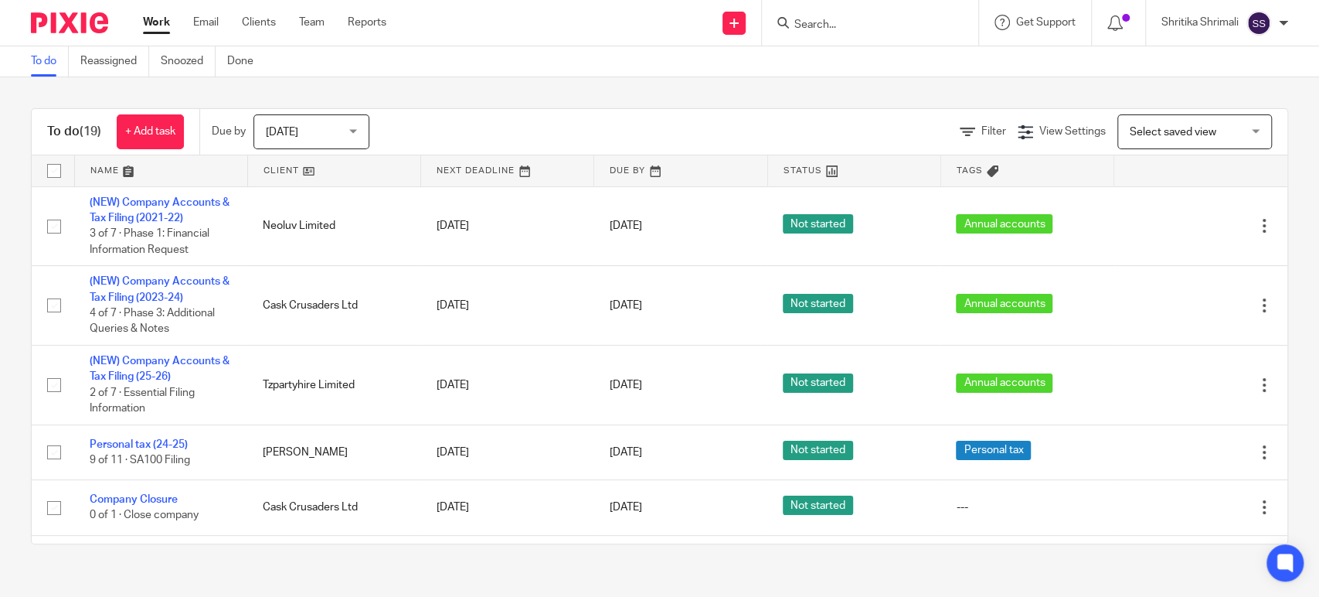
click at [812, 43] on div at bounding box center [870, 23] width 216 height 46
click at [821, 28] on input "Search" at bounding box center [862, 26] width 139 height 14
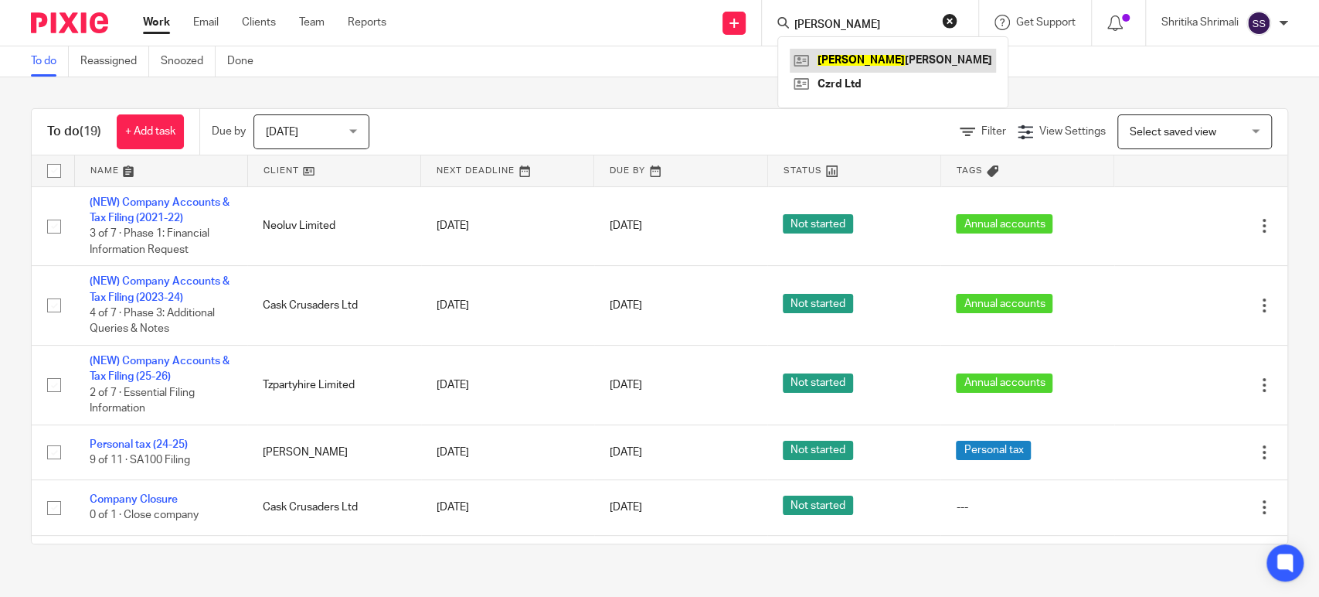
type input "albert"
click at [876, 64] on link at bounding box center [893, 60] width 206 height 23
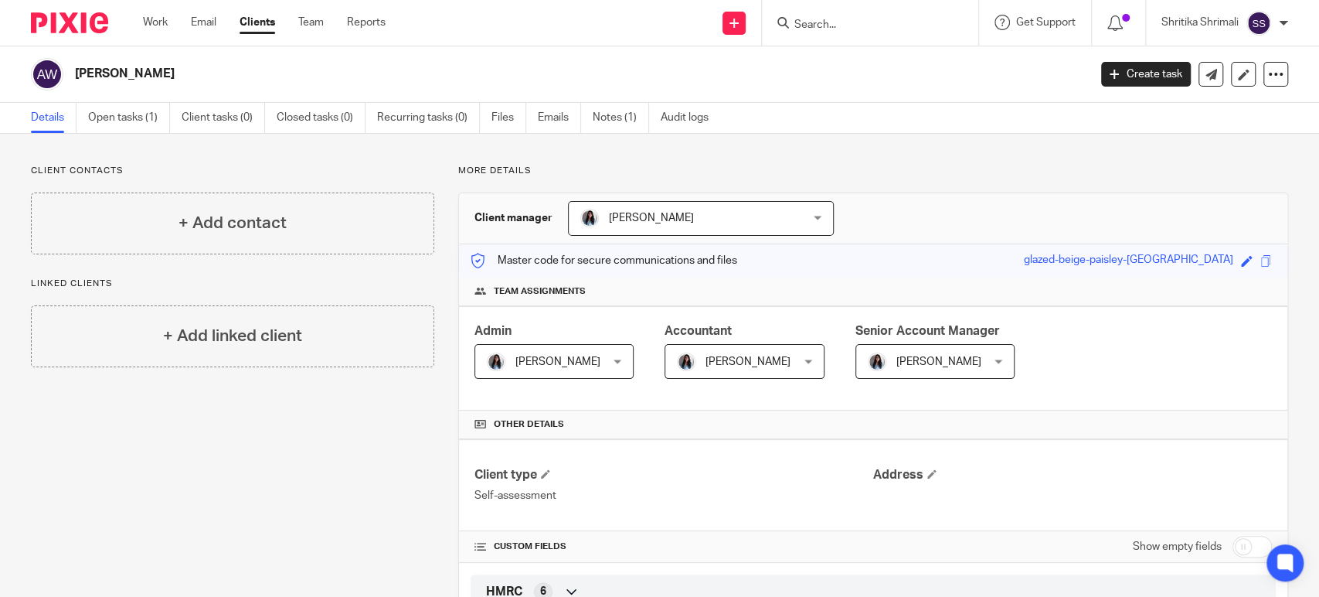
click at [468, 58] on div "[PERSON_NAME]" at bounding box center [554, 74] width 1047 height 32
click at [621, 114] on link "Notes (1)" at bounding box center [621, 118] width 56 height 30
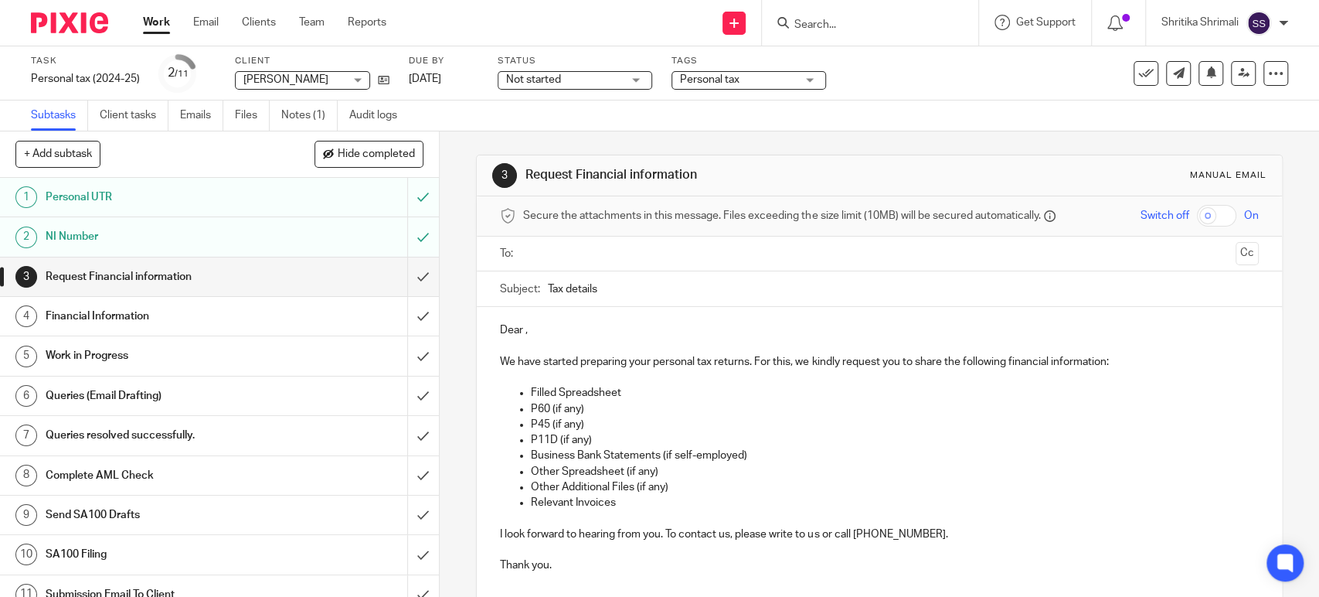
click at [268, 196] on div "Personal UTR" at bounding box center [219, 196] width 346 height 23
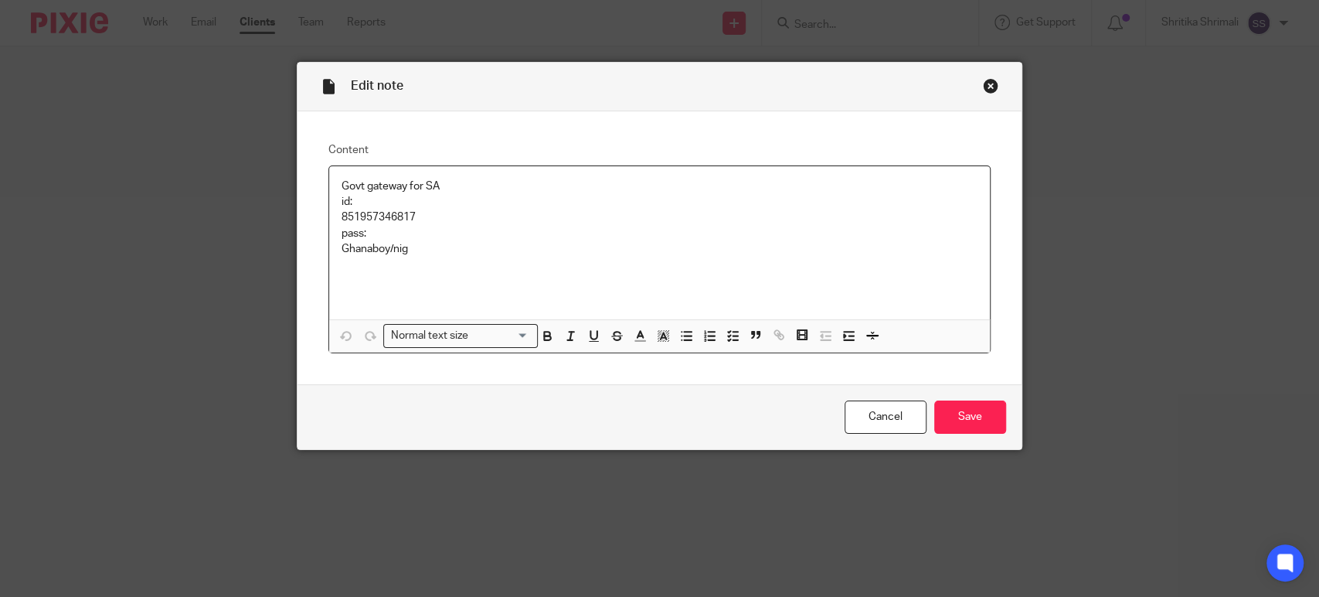
click at [689, 254] on p "Ghanaboy/nig" at bounding box center [660, 248] width 636 height 15
click at [368, 247] on p "Ghanaboy/nig" at bounding box center [660, 248] width 636 height 15
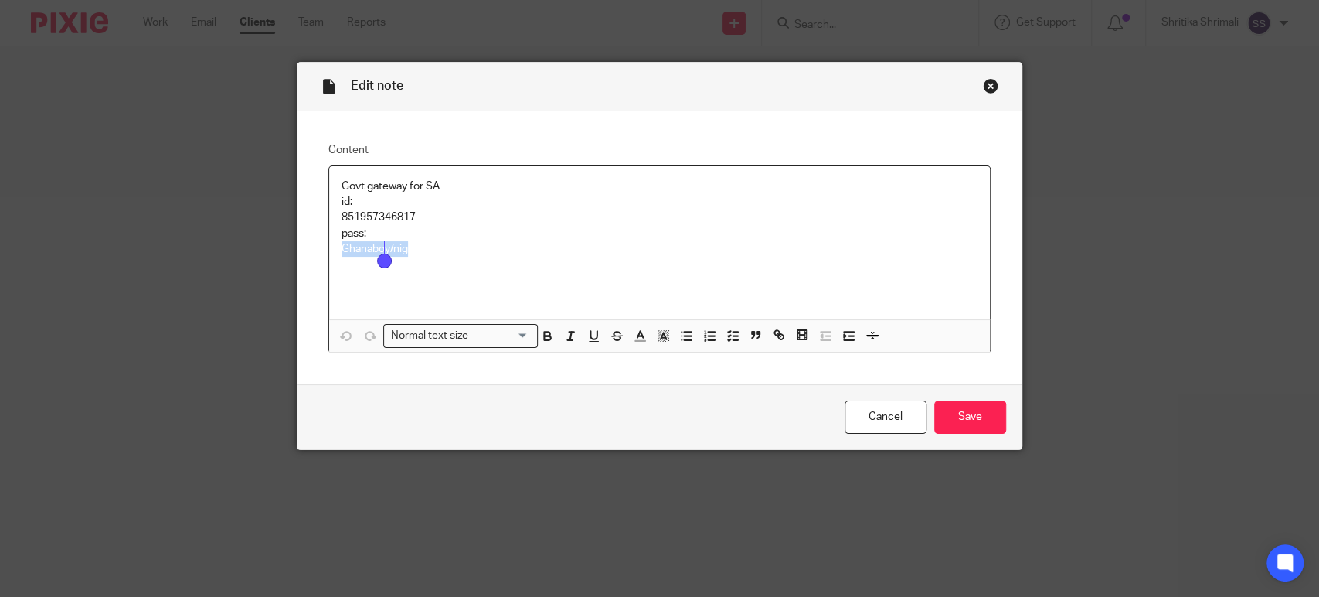
click at [368, 247] on p "Ghanaboy/nig" at bounding box center [660, 248] width 636 height 15
copy p "Ghanaboy/nig"
click at [983, 89] on div "Close this dialog window" at bounding box center [990, 85] width 15 height 15
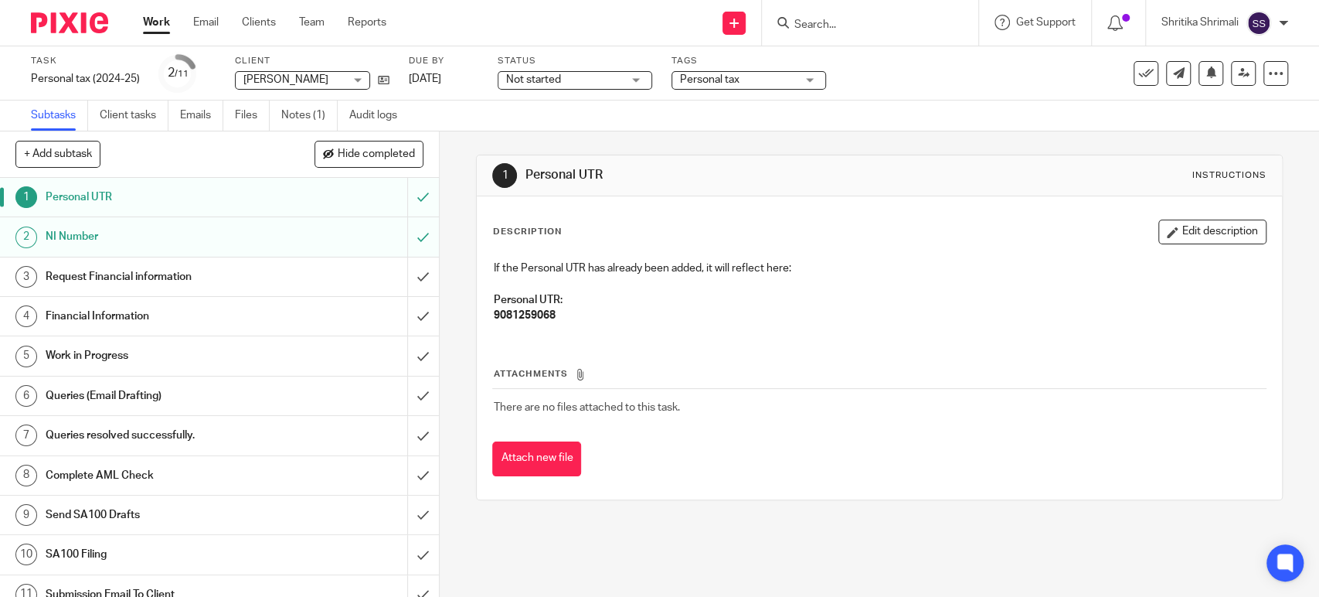
click at [531, 315] on strong "9081259068" at bounding box center [524, 315] width 62 height 11
copy strong "9081259068"
click at [260, 235] on h1 "NI Number" at bounding box center [161, 236] width 231 height 23
click at [235, 204] on h1 "Personal UTR" at bounding box center [161, 196] width 231 height 23
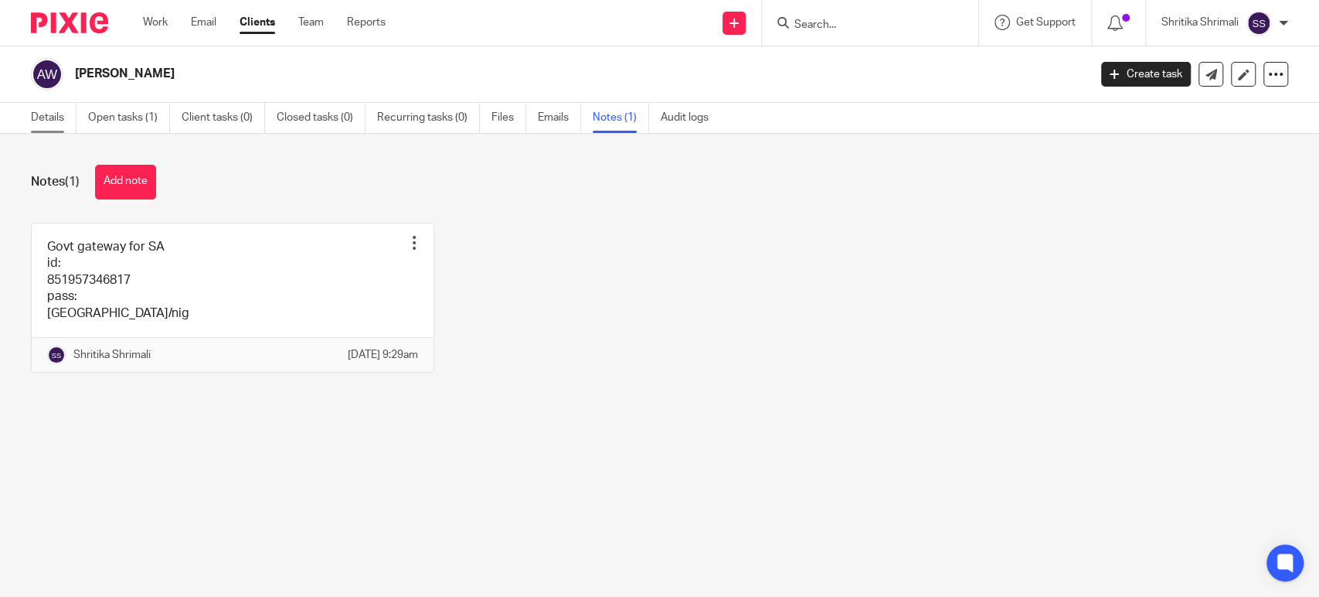
click at [66, 111] on link "Details" at bounding box center [54, 118] width 46 height 30
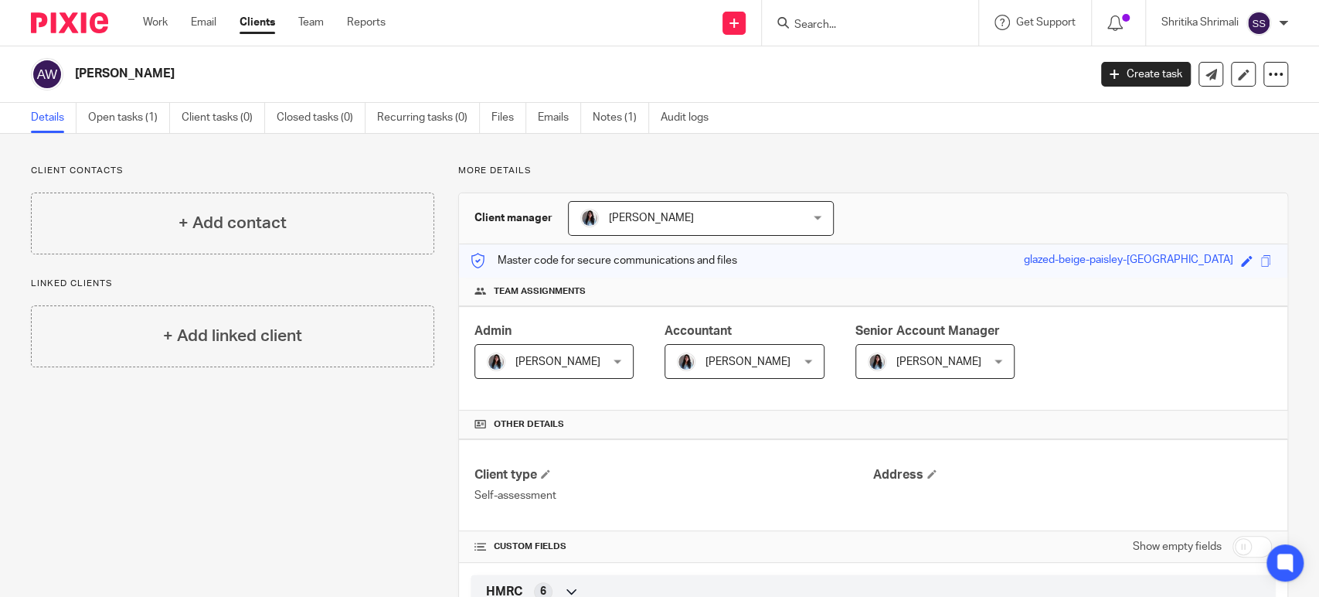
click at [839, 28] on input "Search" at bounding box center [862, 26] width 139 height 14
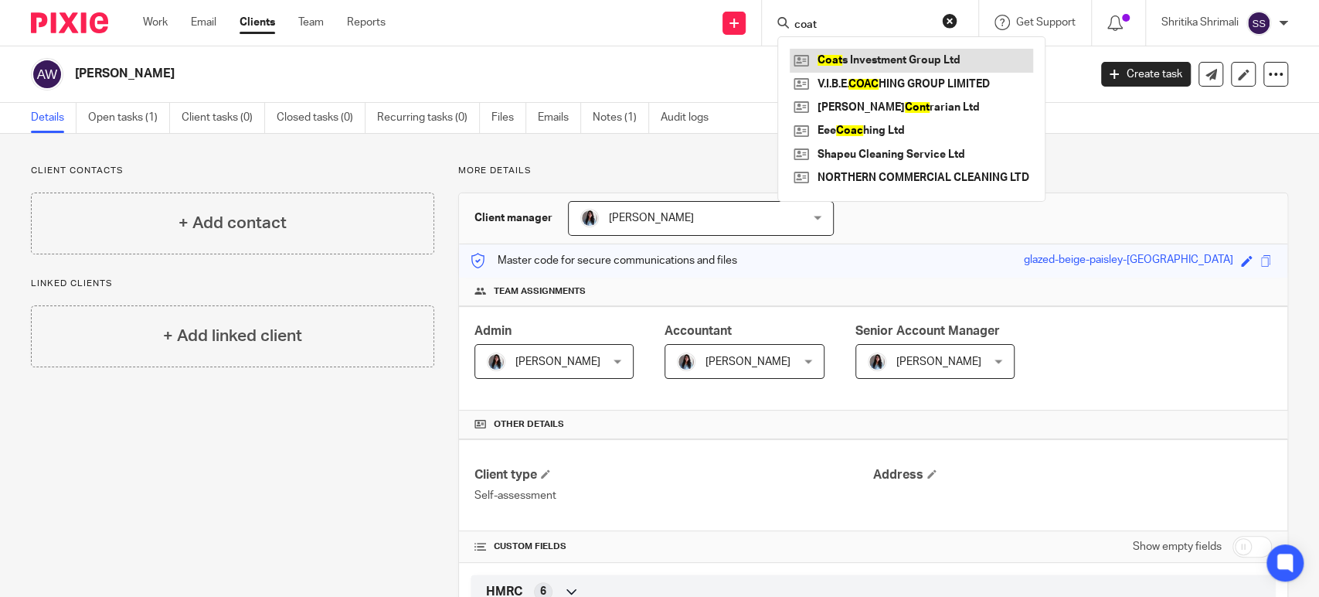
type input "coat"
click at [847, 60] on link at bounding box center [911, 60] width 243 height 23
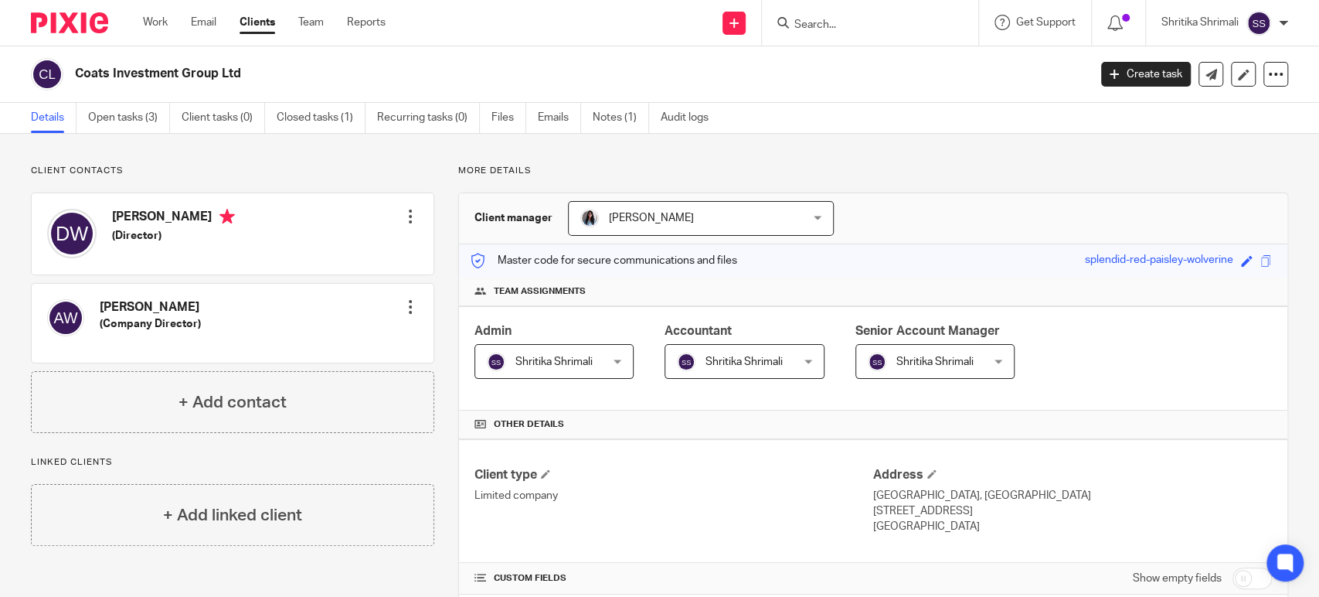
click at [294, 85] on div "Coats Investment Group Ltd" at bounding box center [554, 74] width 1047 height 32
click at [141, 53] on div "Coats Investment Group Ltd Create task Update from Companies House Export data …" at bounding box center [659, 74] width 1319 height 56
click at [141, 73] on h2 "Coats Investment Group Ltd" at bounding box center [476, 74] width 802 height 16
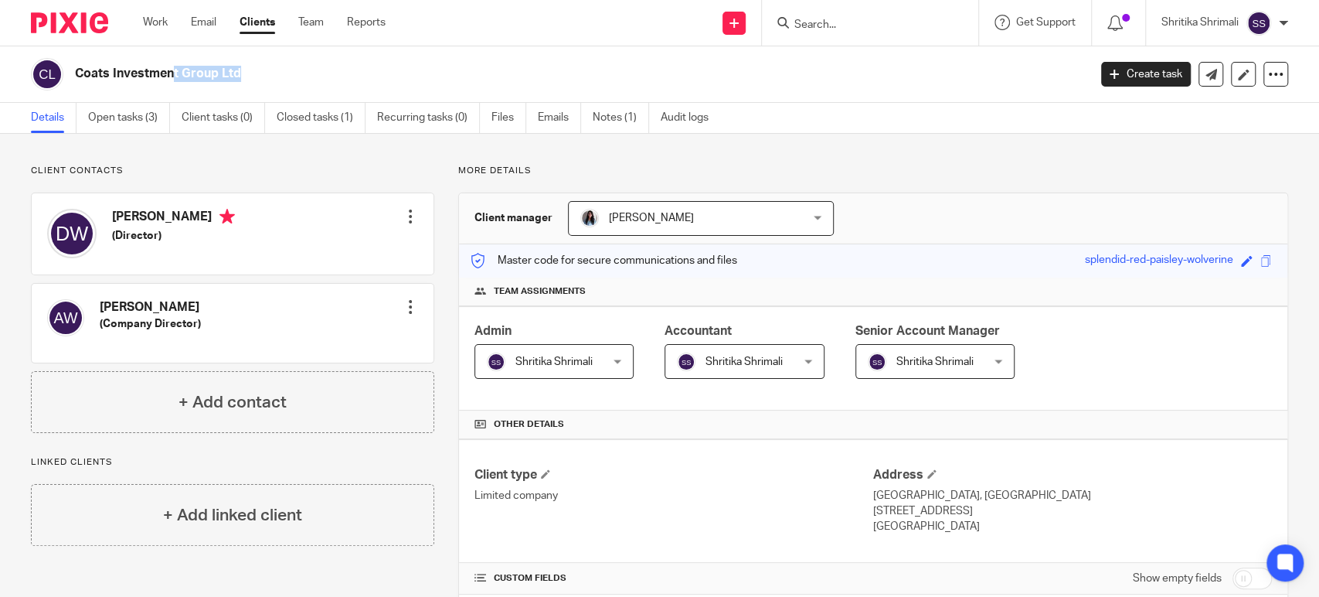
click at [141, 73] on h2 "Coats Investment Group Ltd" at bounding box center [476, 74] width 802 height 16
copy main "Coats Investment Group Ltd Create task Update from Companies House Export data …"
click at [370, 168] on p "Client contacts" at bounding box center [232, 171] width 403 height 12
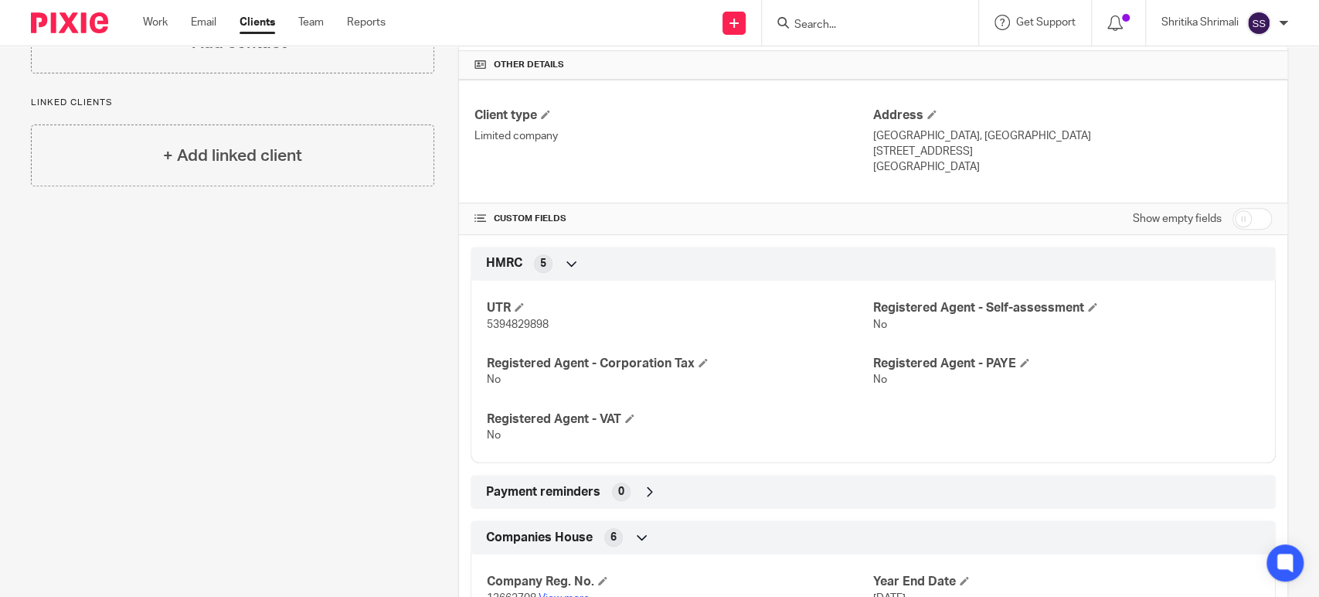
scroll to position [515, 0]
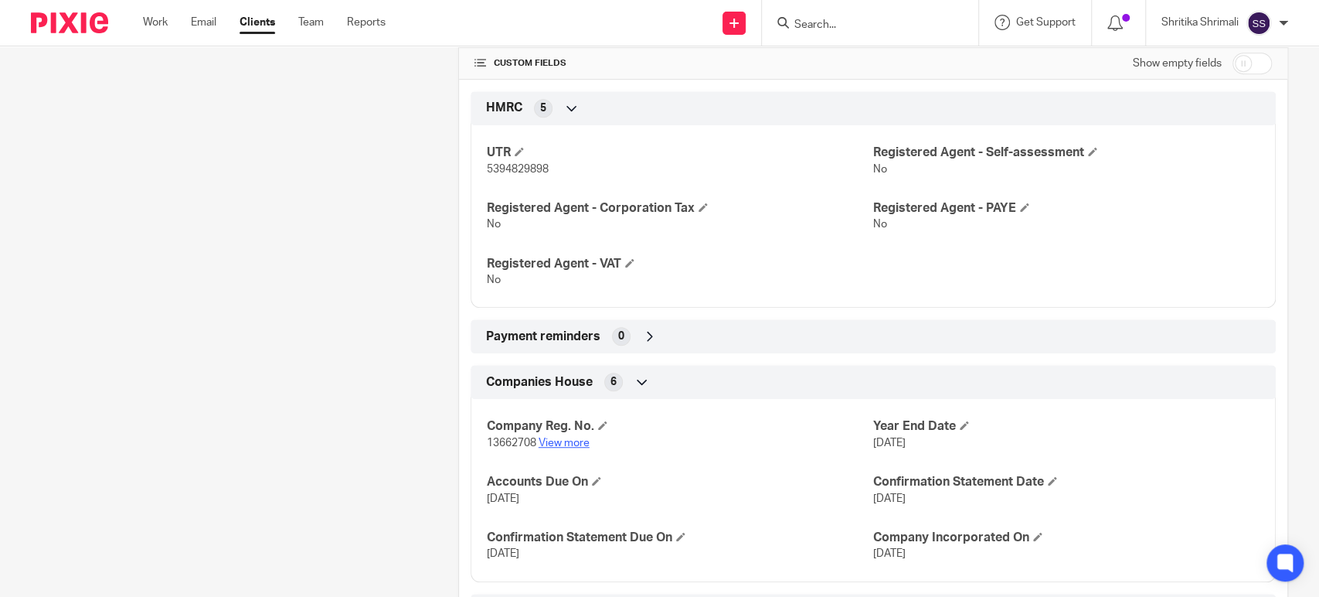
click at [563, 442] on link "View more" at bounding box center [564, 442] width 51 height 11
